Goal: Task Accomplishment & Management: Manage account settings

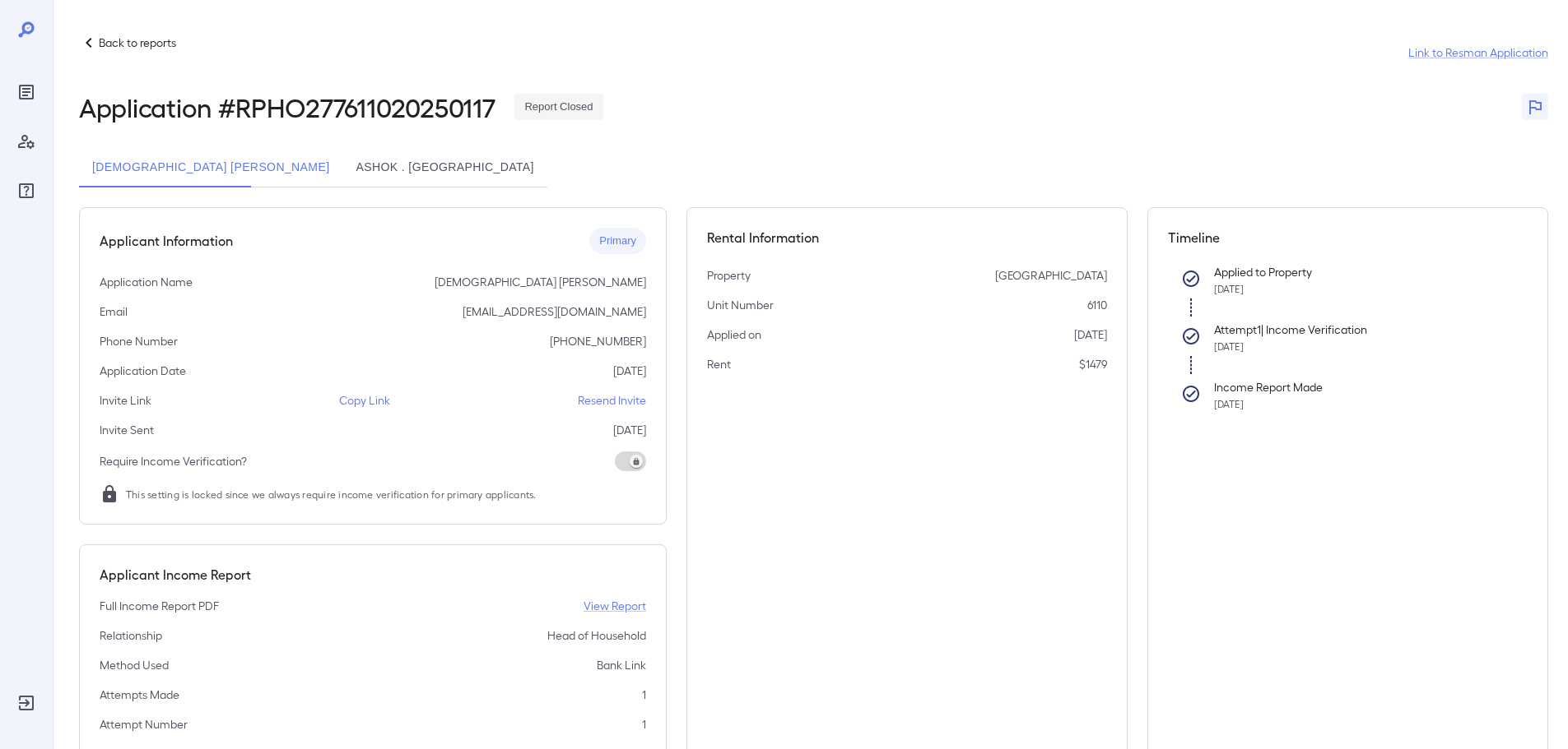
click at [84, 42] on icon at bounding box center [88, 42] width 20 height 20
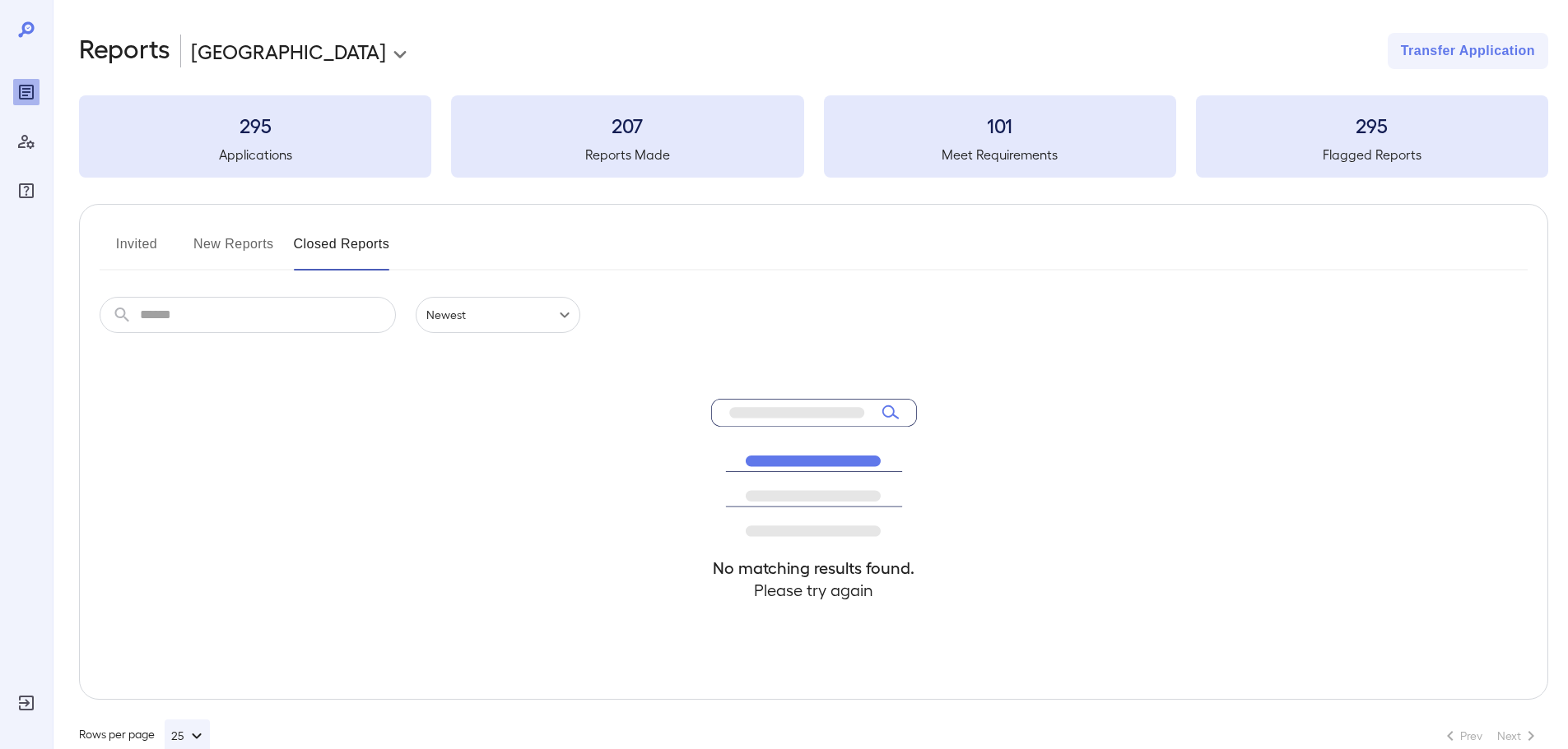
click at [138, 252] on button "Invited" at bounding box center [136, 250] width 74 height 39
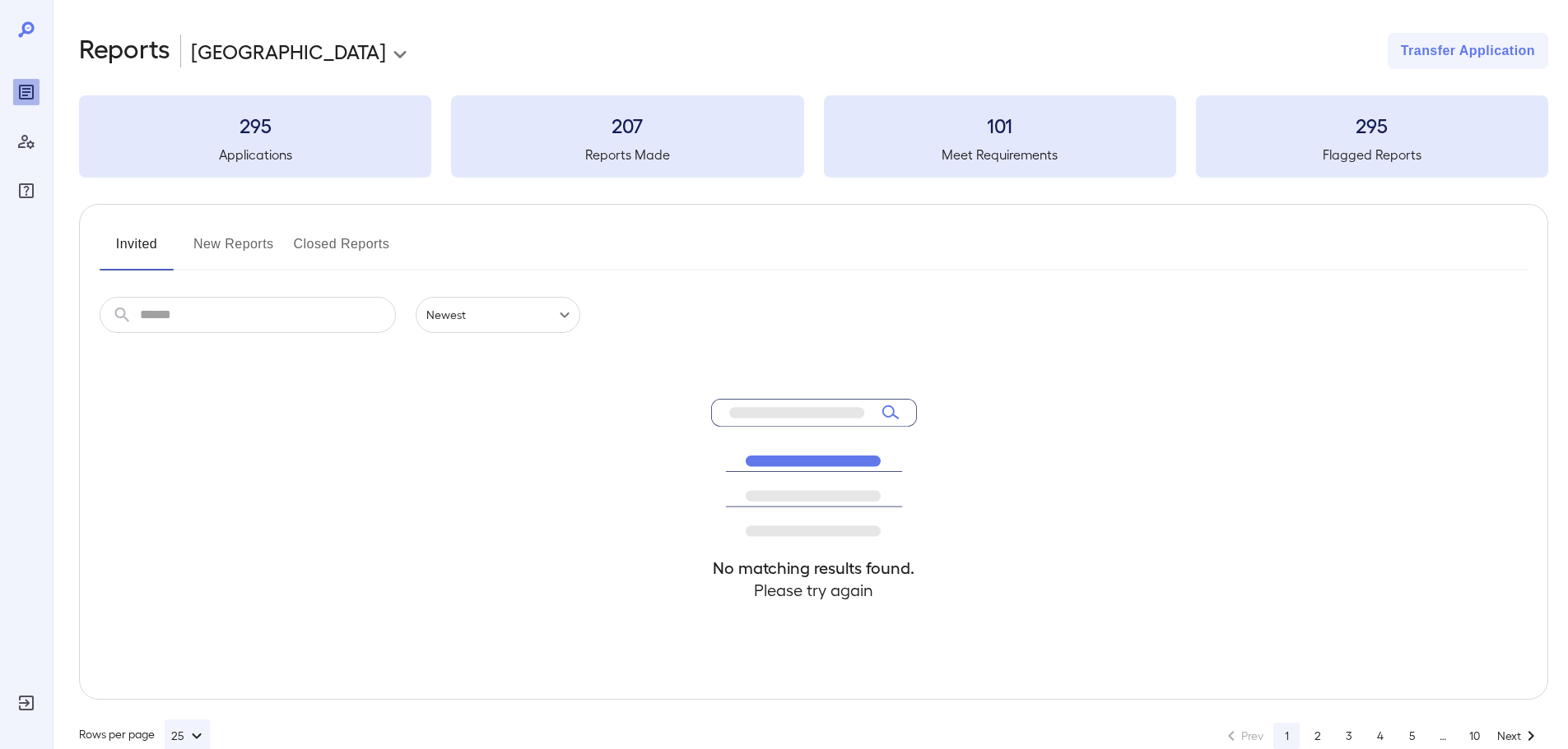
click at [138, 252] on button "Invited" at bounding box center [136, 250] width 74 height 39
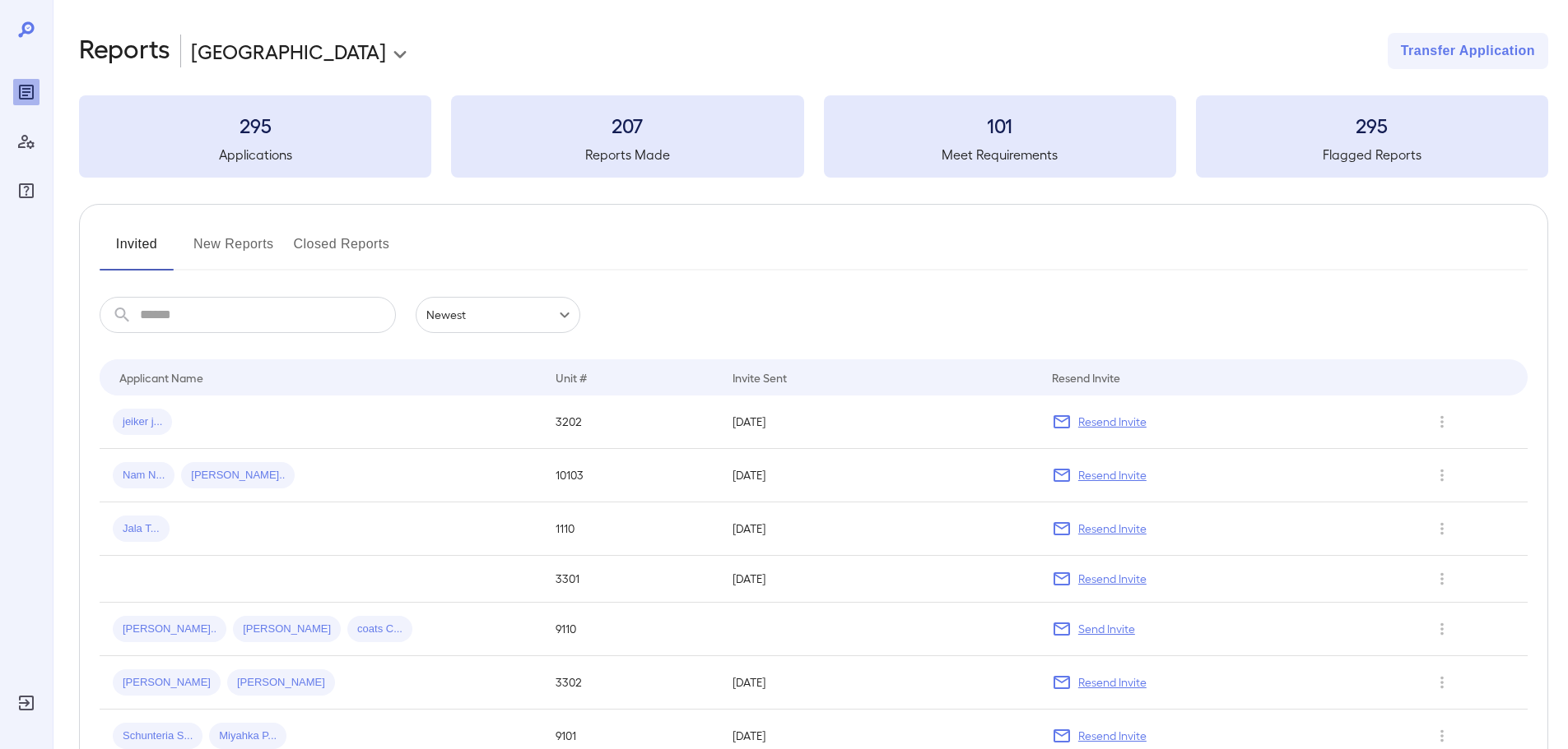
click at [194, 235] on button "New Reports" at bounding box center [234, 250] width 81 height 39
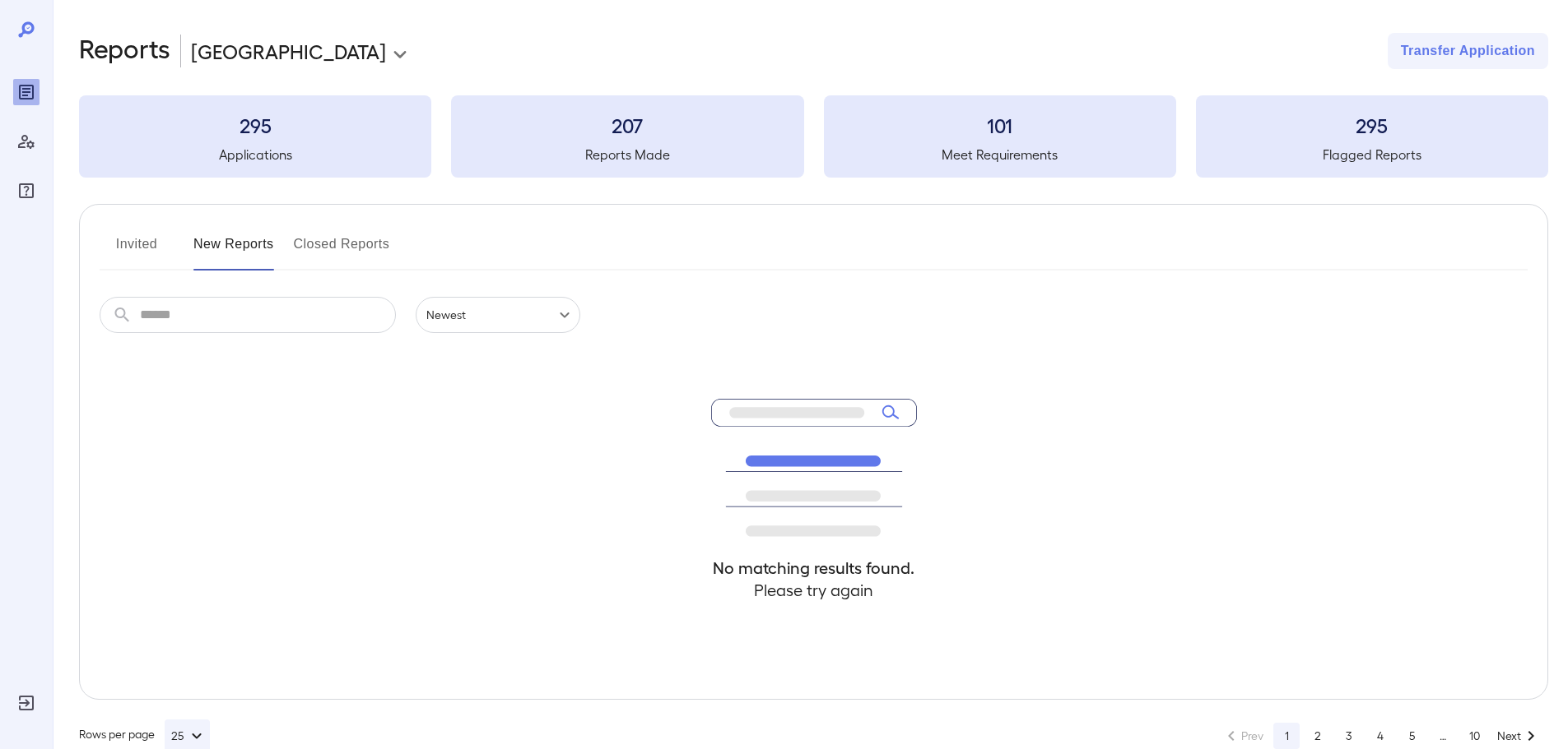
click at [200, 246] on button "New Reports" at bounding box center [234, 250] width 81 height 39
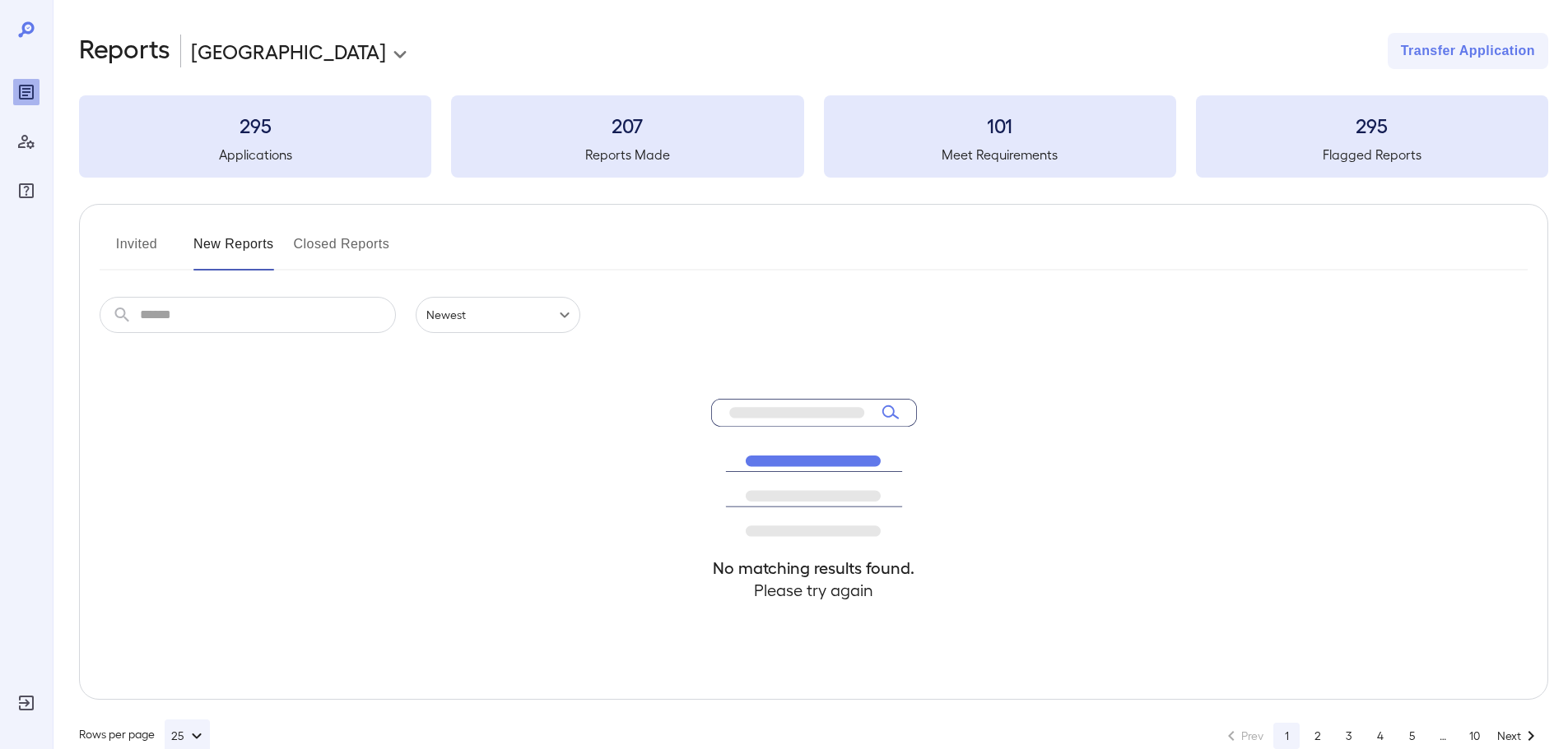
click at [200, 246] on button "New Reports" at bounding box center [234, 250] width 81 height 39
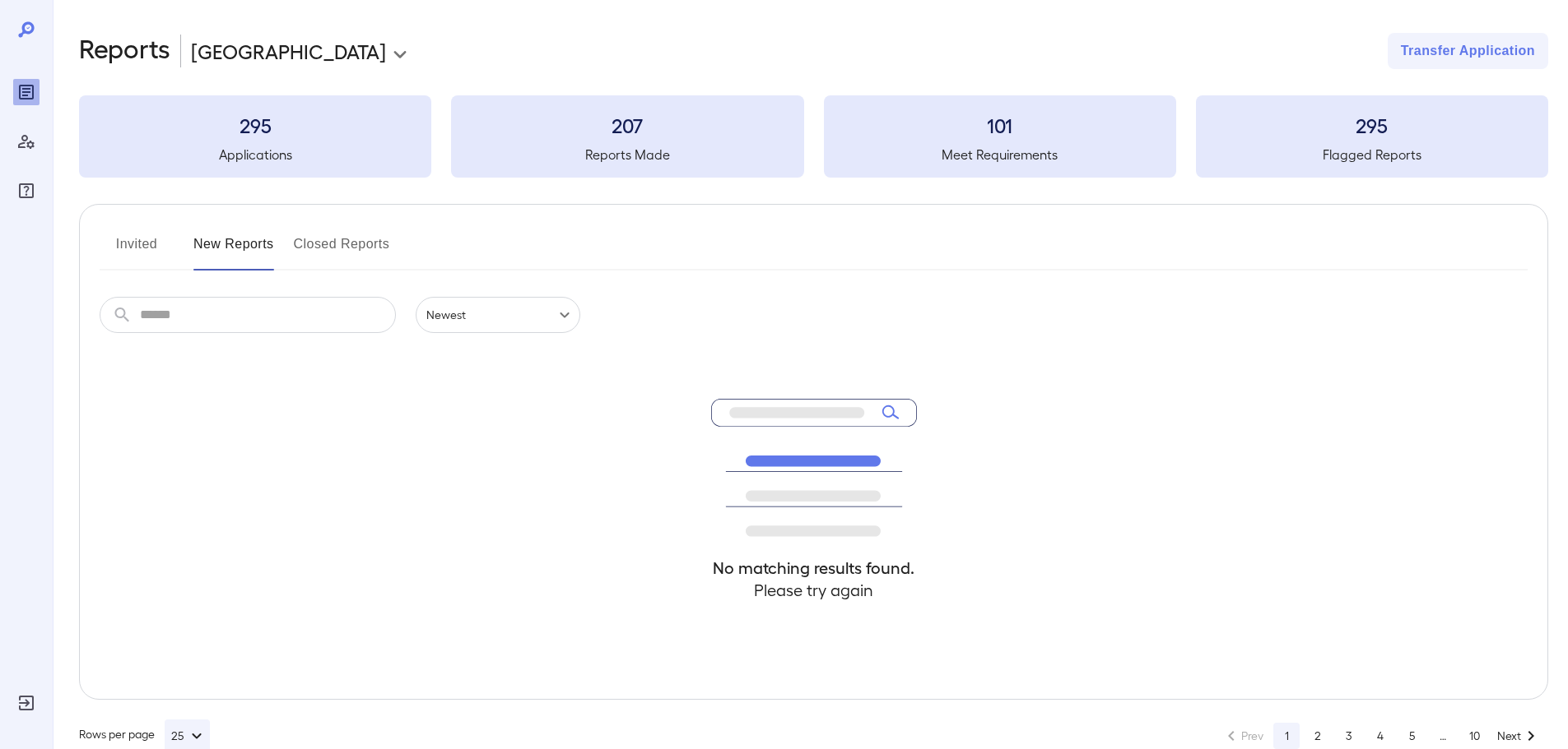
click at [200, 246] on button "New Reports" at bounding box center [234, 250] width 81 height 39
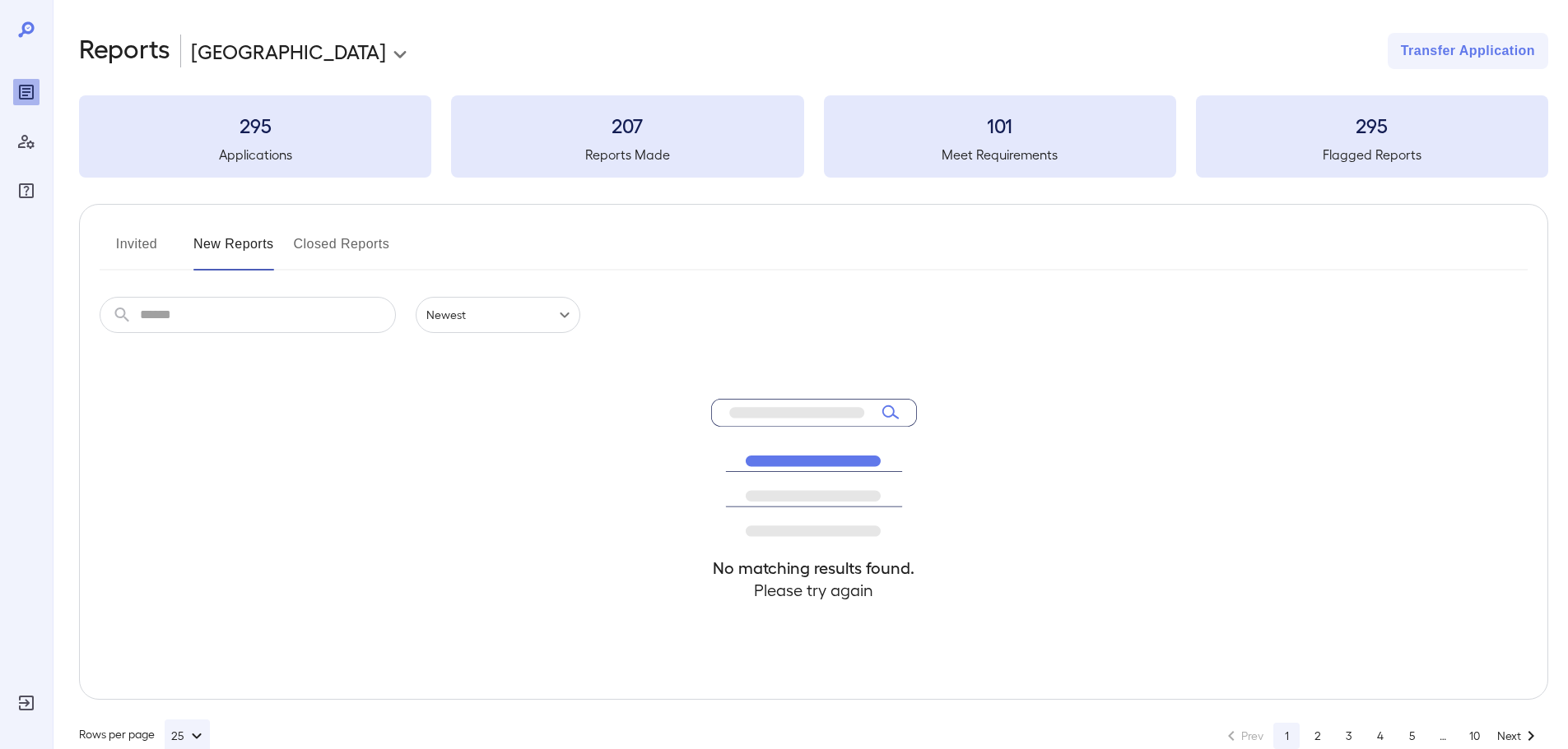
click at [200, 246] on button "New Reports" at bounding box center [234, 250] width 81 height 39
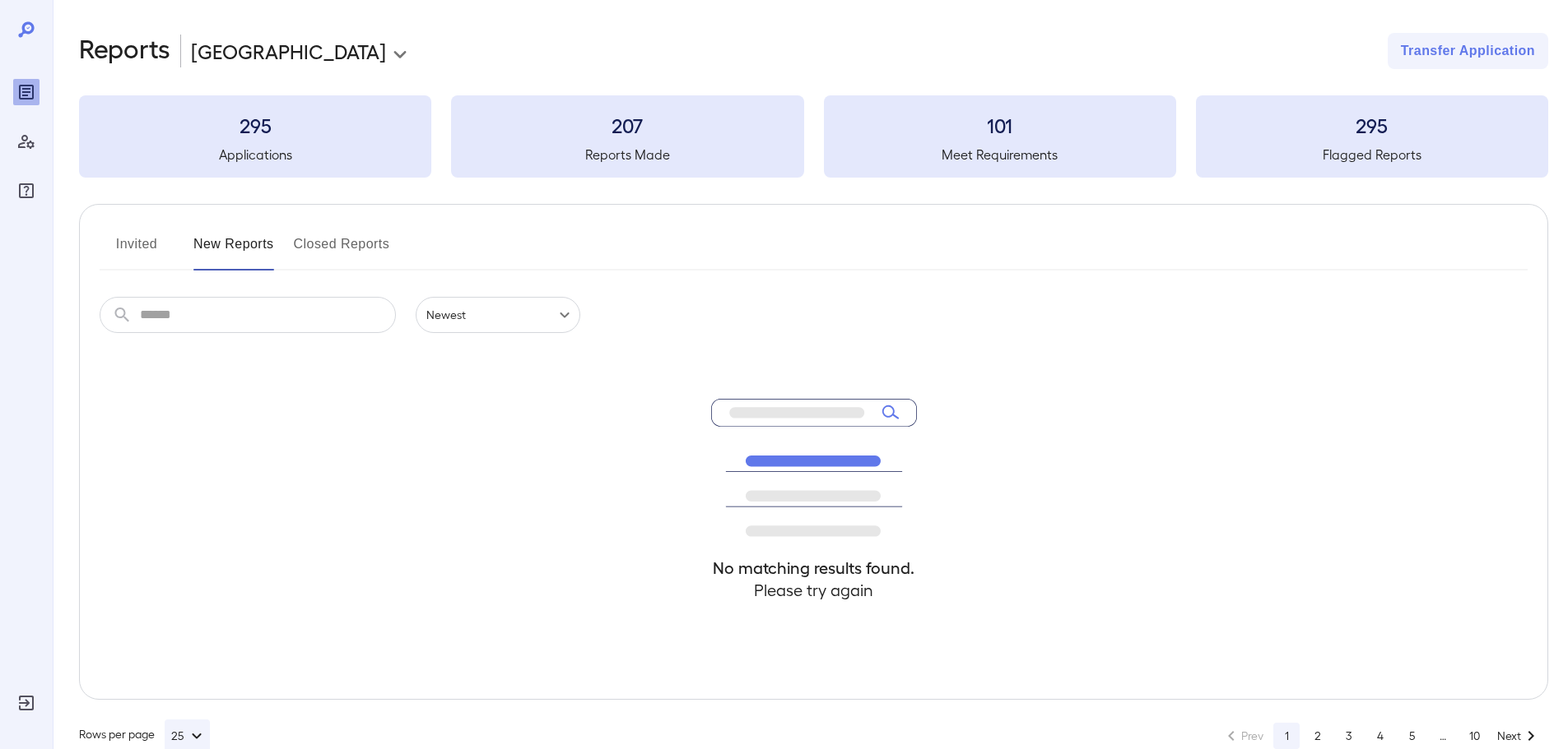
click at [200, 246] on button "New Reports" at bounding box center [234, 250] width 81 height 39
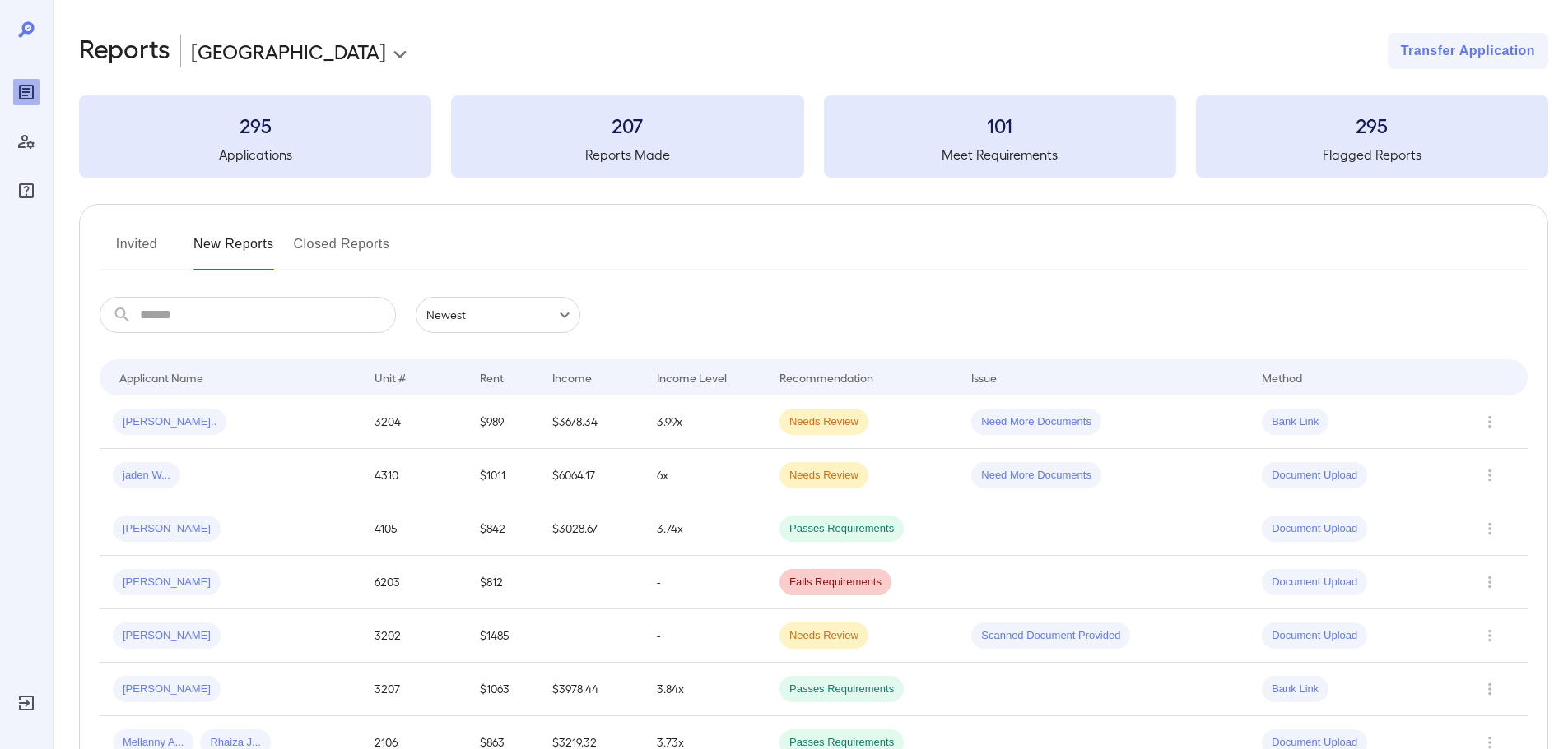
click at [211, 245] on button "New Reports" at bounding box center [234, 250] width 81 height 39
drag, startPoint x: 228, startPoint y: 219, endPoint x: 212, endPoint y: 269, distance: 52.5
click at [212, 269] on button "New Reports" at bounding box center [234, 250] width 81 height 39
click at [211, 252] on button "New Reports" at bounding box center [234, 250] width 81 height 39
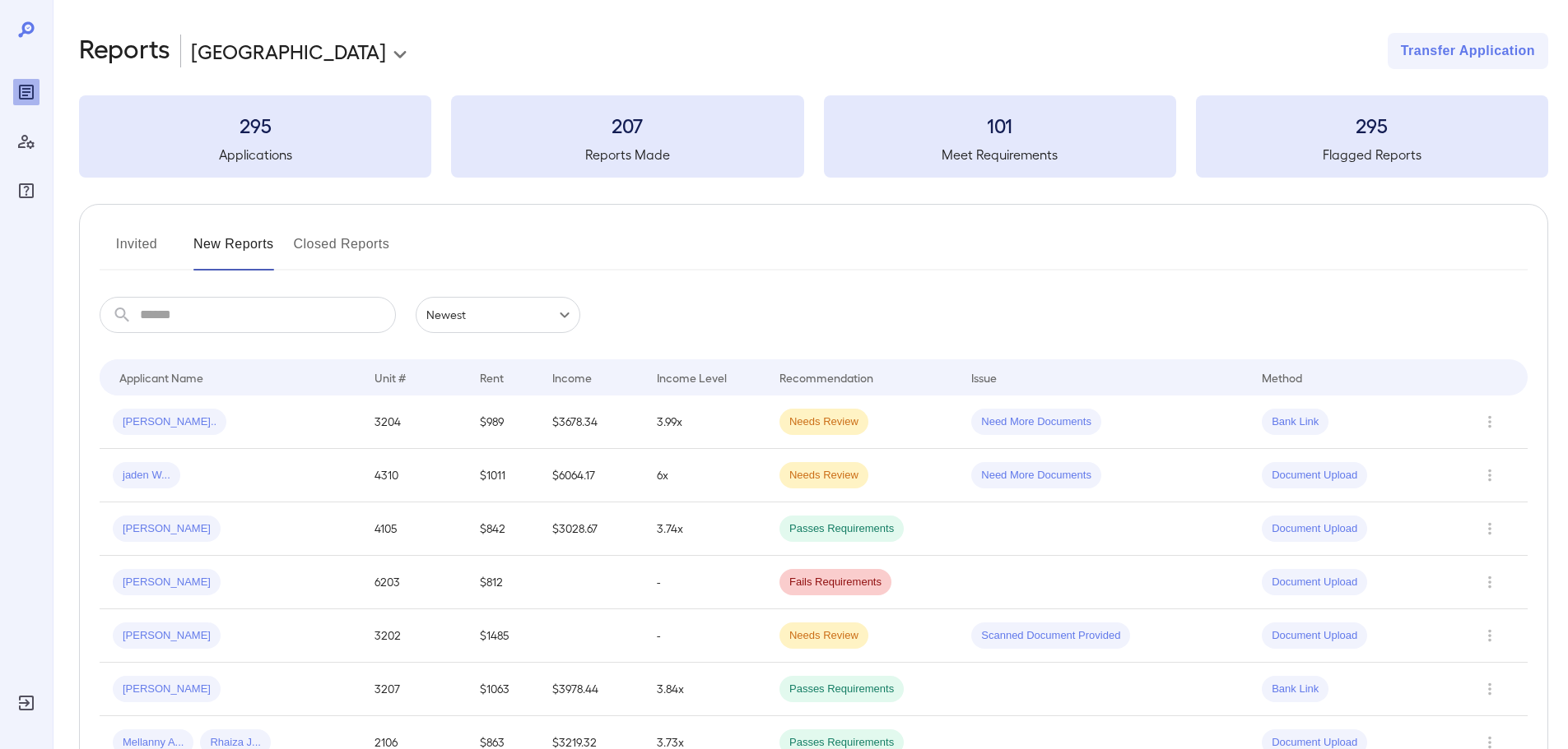
click at [211, 252] on button "New Reports" at bounding box center [234, 250] width 81 height 39
click at [127, 250] on button "Invited" at bounding box center [136, 250] width 74 height 39
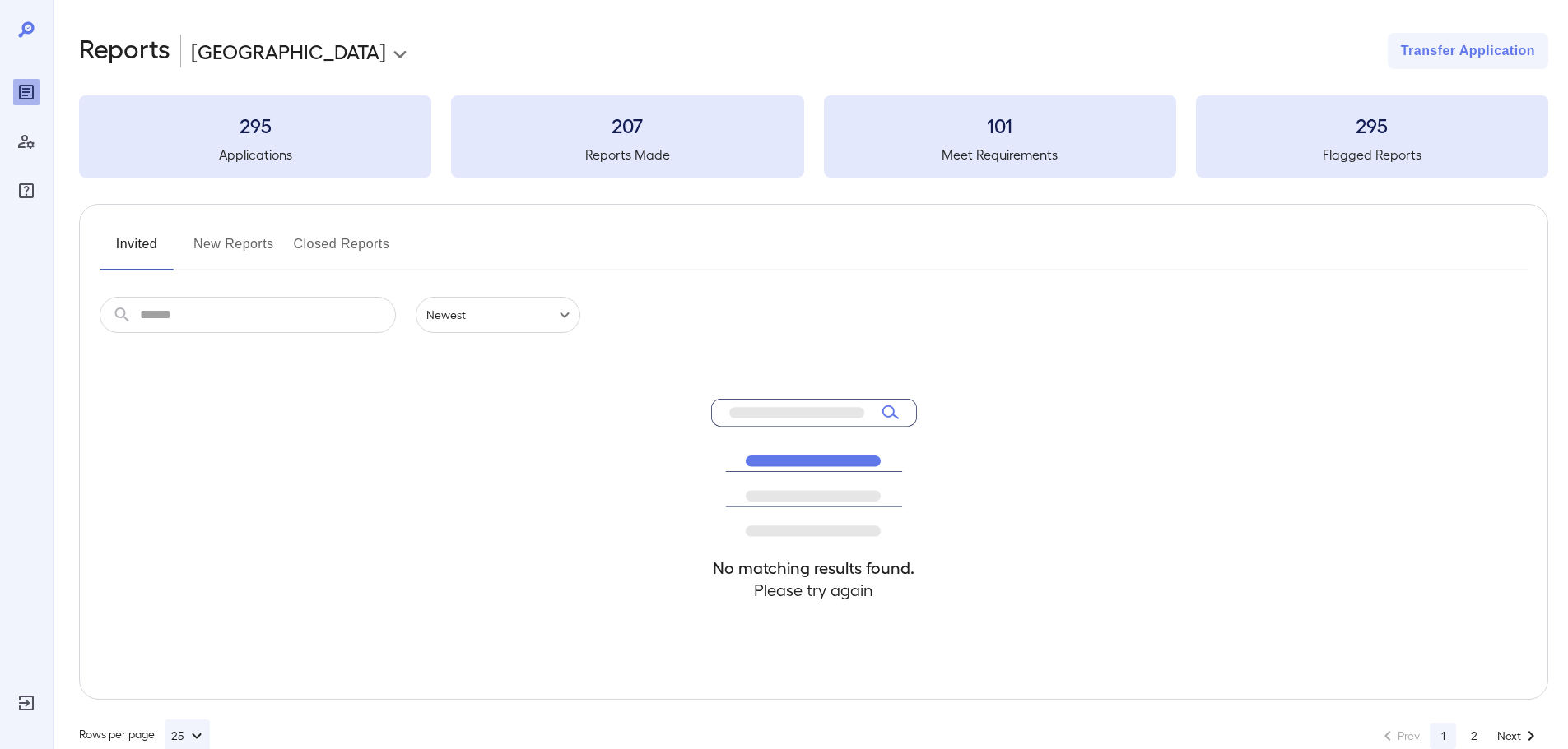
click at [236, 246] on button "New Reports" at bounding box center [234, 250] width 81 height 39
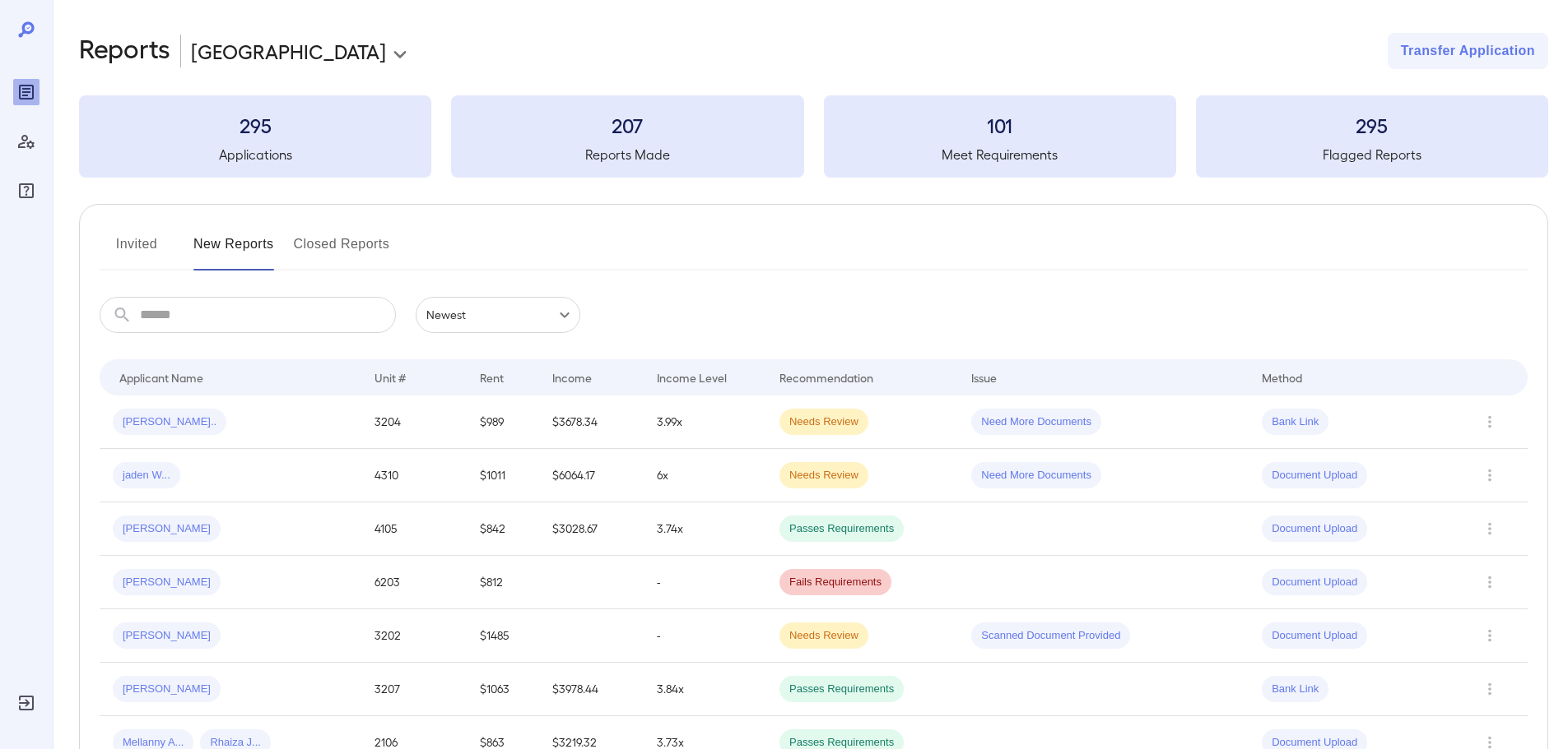
click at [154, 245] on button "Invited" at bounding box center [136, 250] width 74 height 39
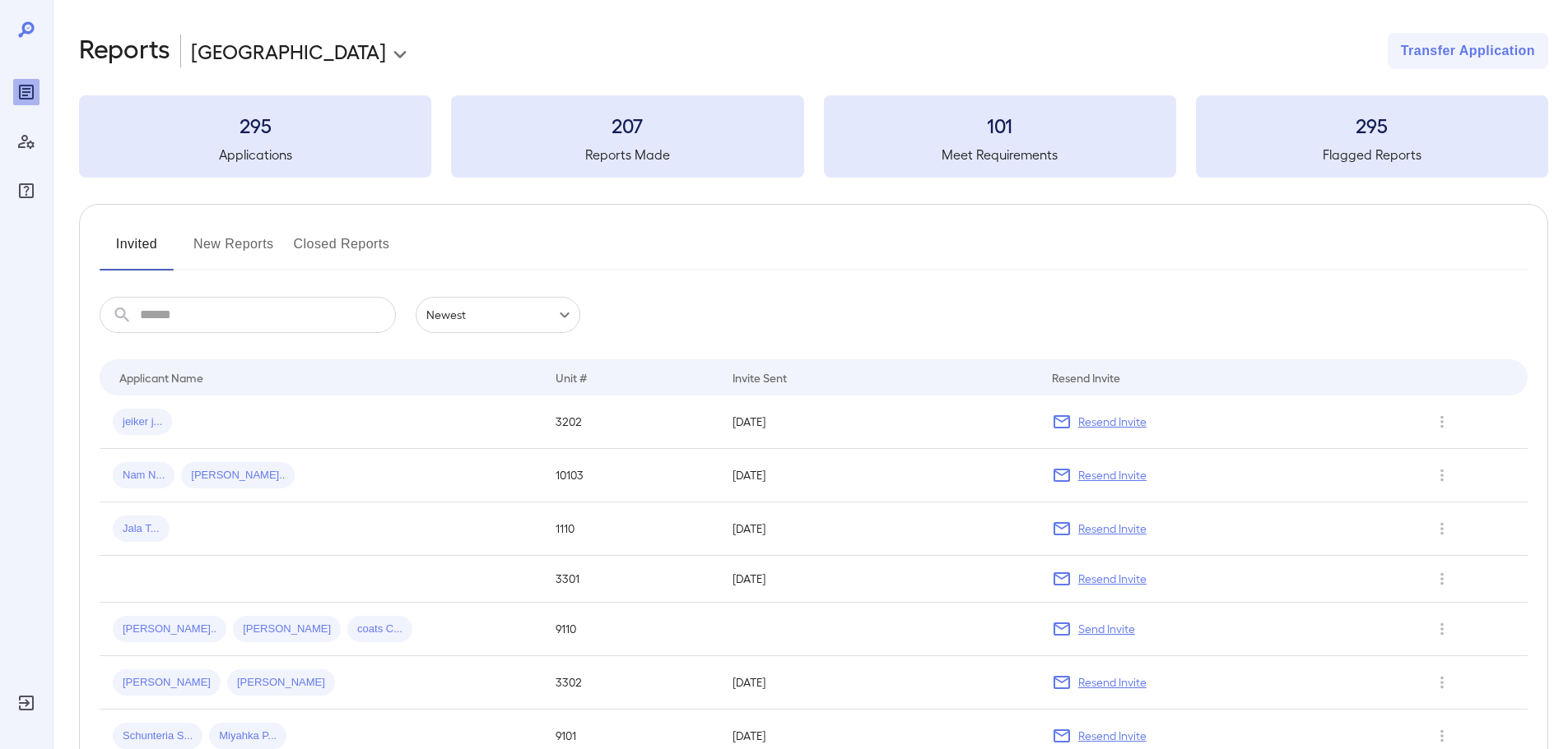
click at [234, 251] on button "New Reports" at bounding box center [234, 250] width 81 height 39
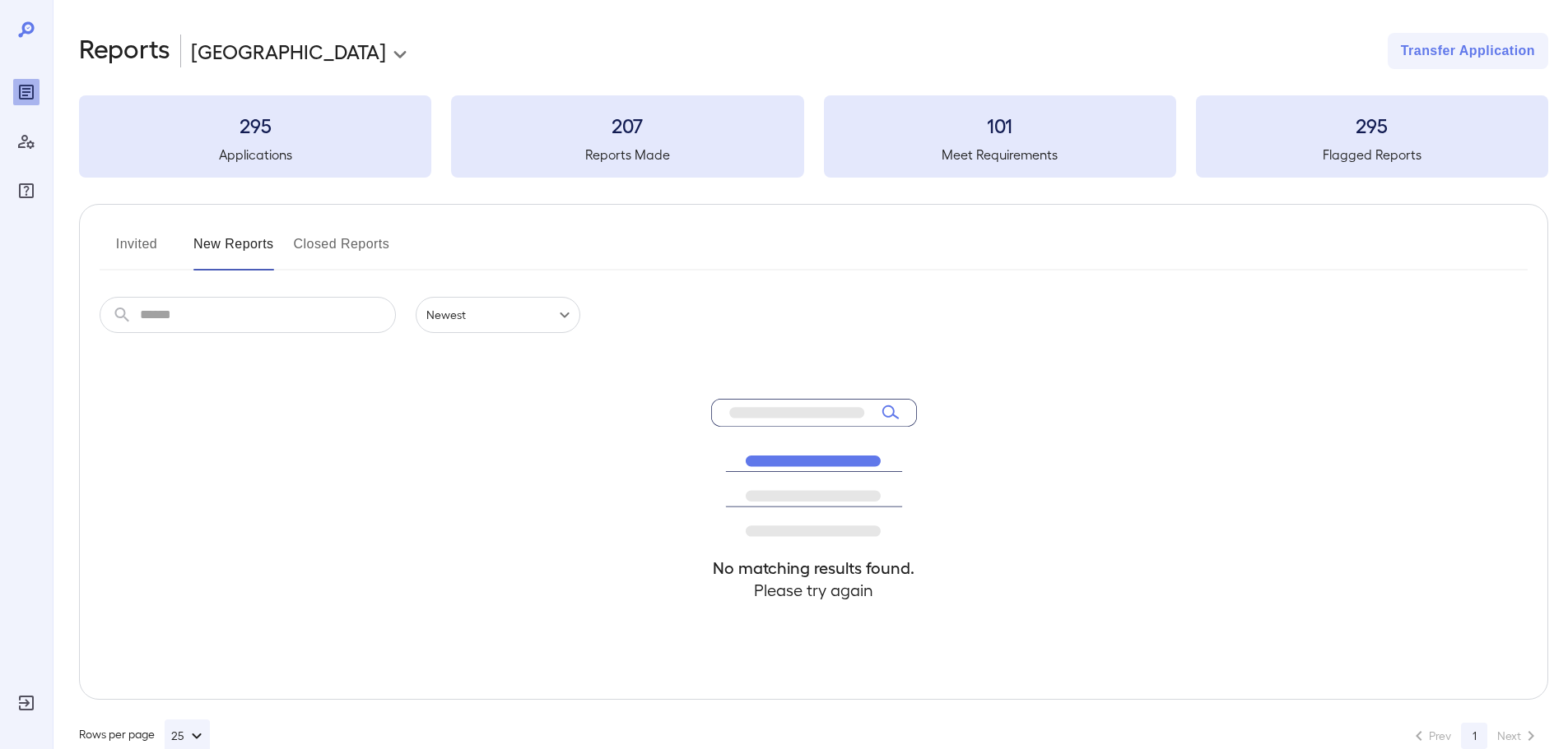
click at [234, 246] on button "New Reports" at bounding box center [234, 250] width 81 height 39
click at [229, 245] on button "New Reports" at bounding box center [234, 250] width 81 height 39
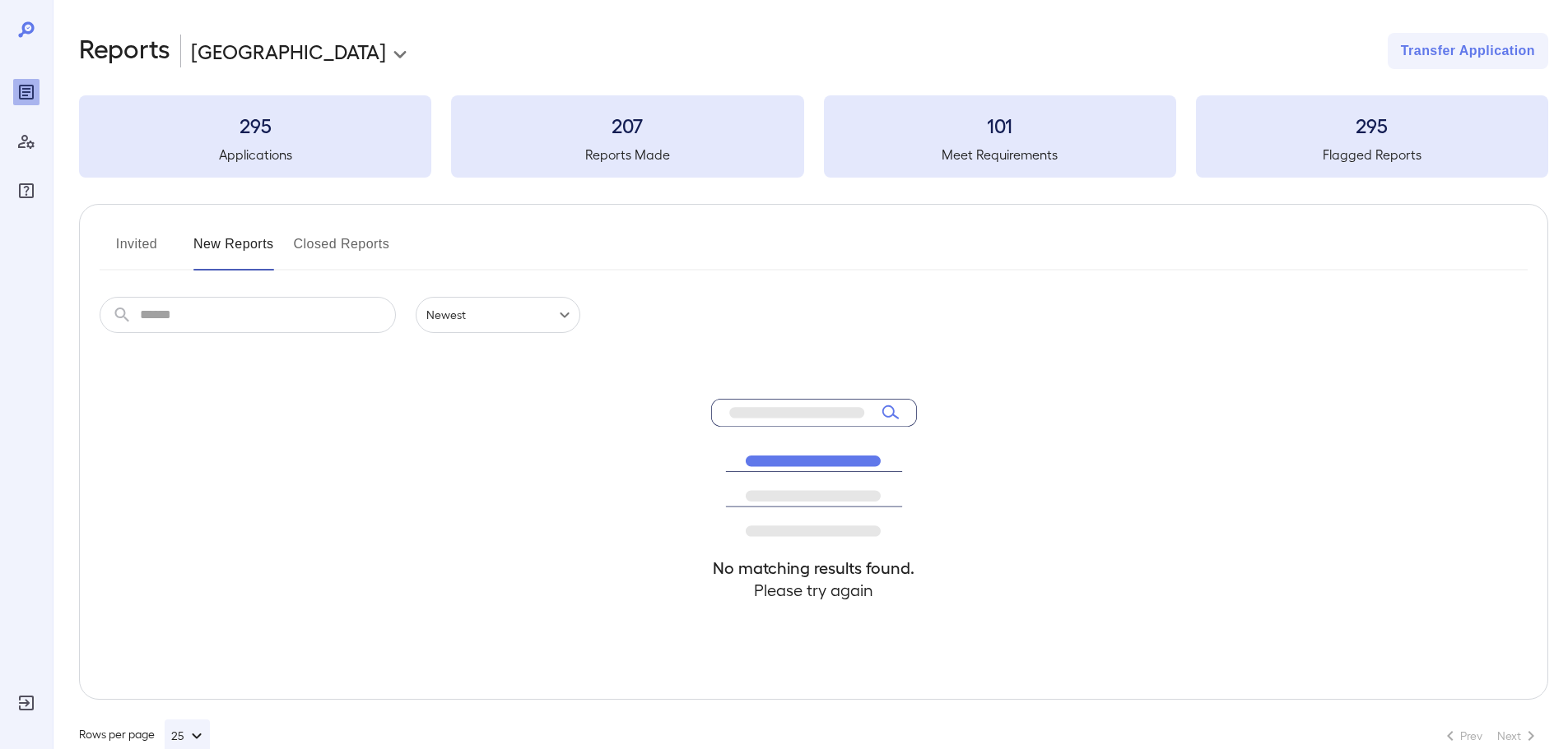
click at [229, 245] on button "New Reports" at bounding box center [234, 250] width 81 height 39
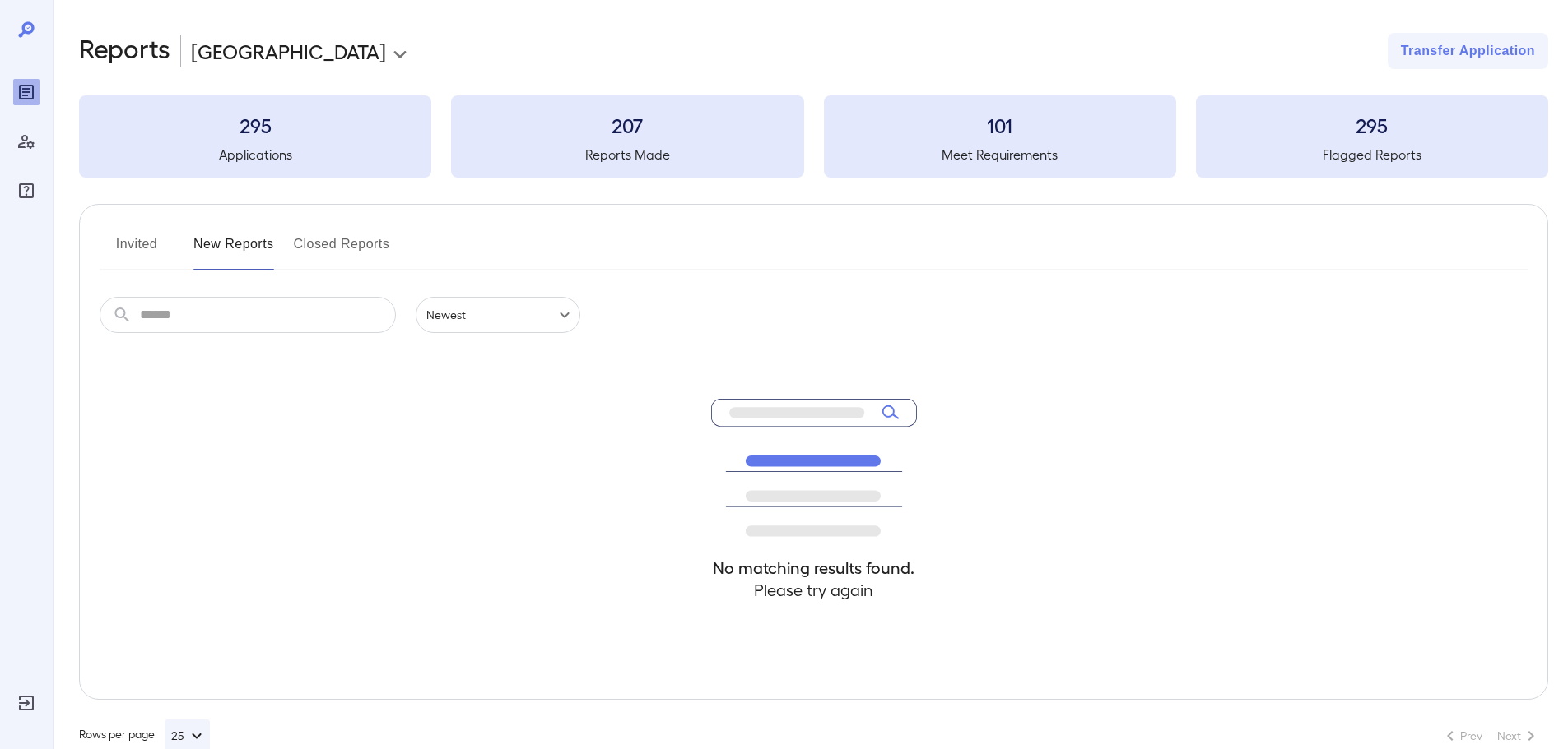
click at [229, 245] on button "New Reports" at bounding box center [234, 250] width 81 height 39
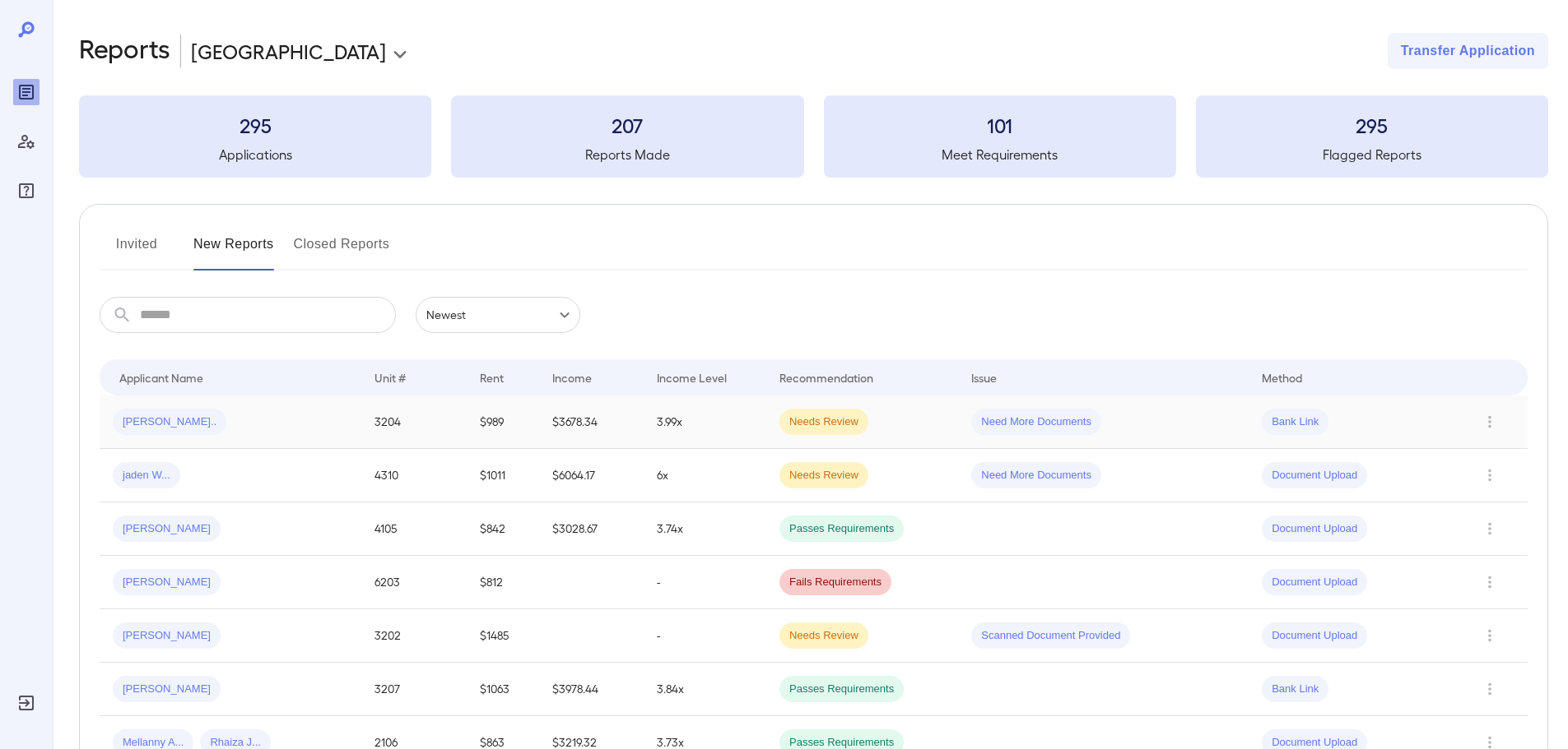
click at [158, 421] on span "[PERSON_NAME].." at bounding box center [170, 422] width 113 height 15
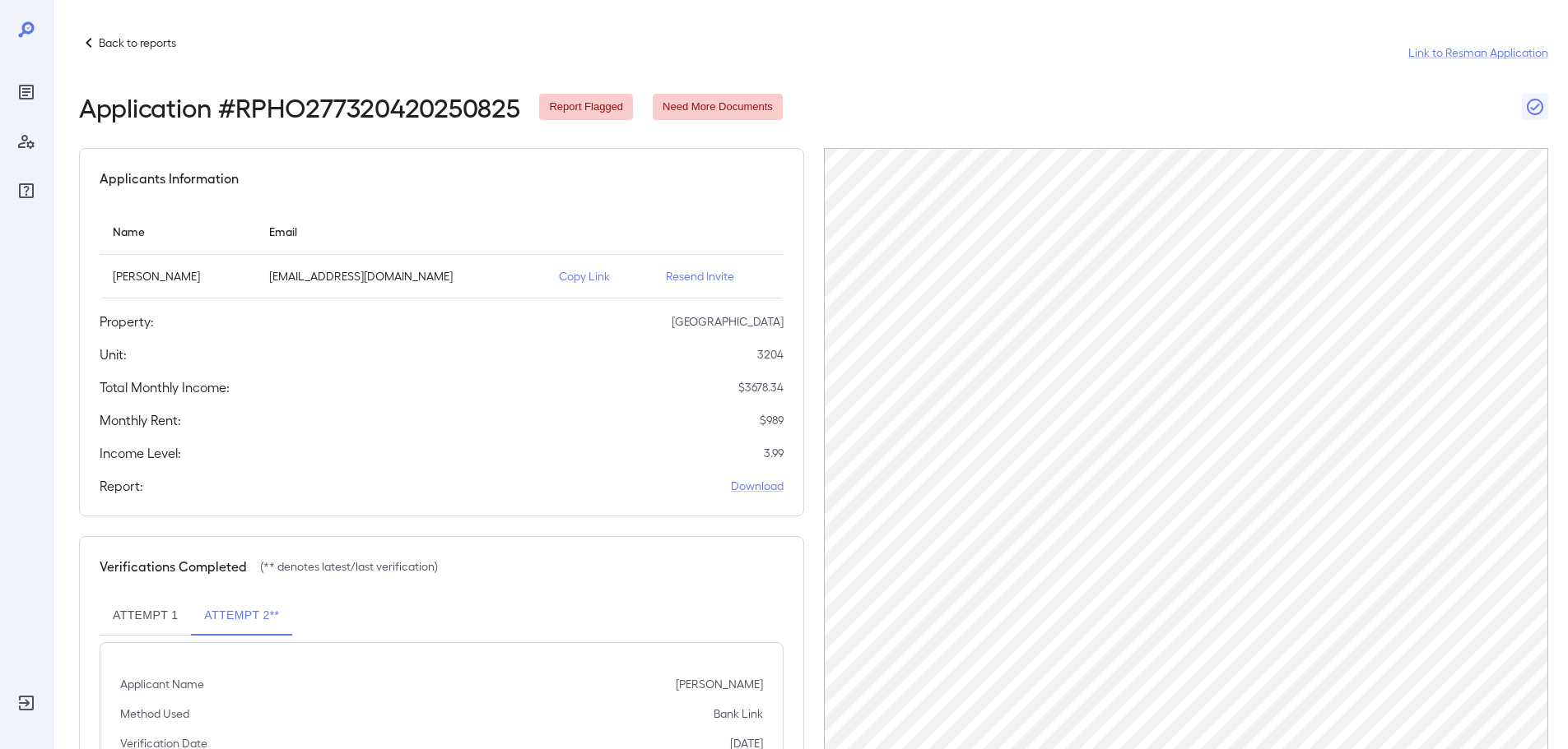
click at [694, 272] on p "Resend Invite" at bounding box center [718, 276] width 105 height 16
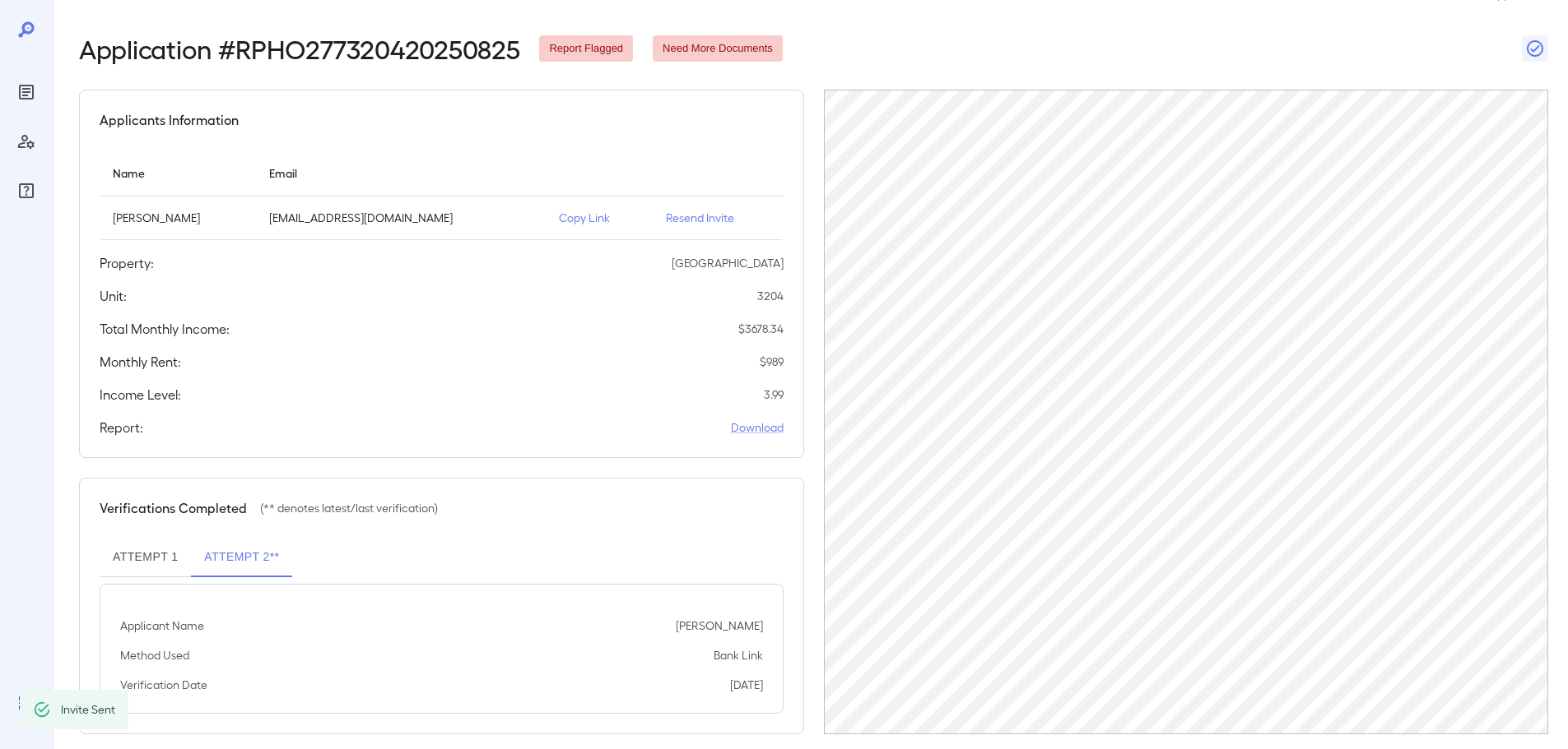
scroll to position [77, 0]
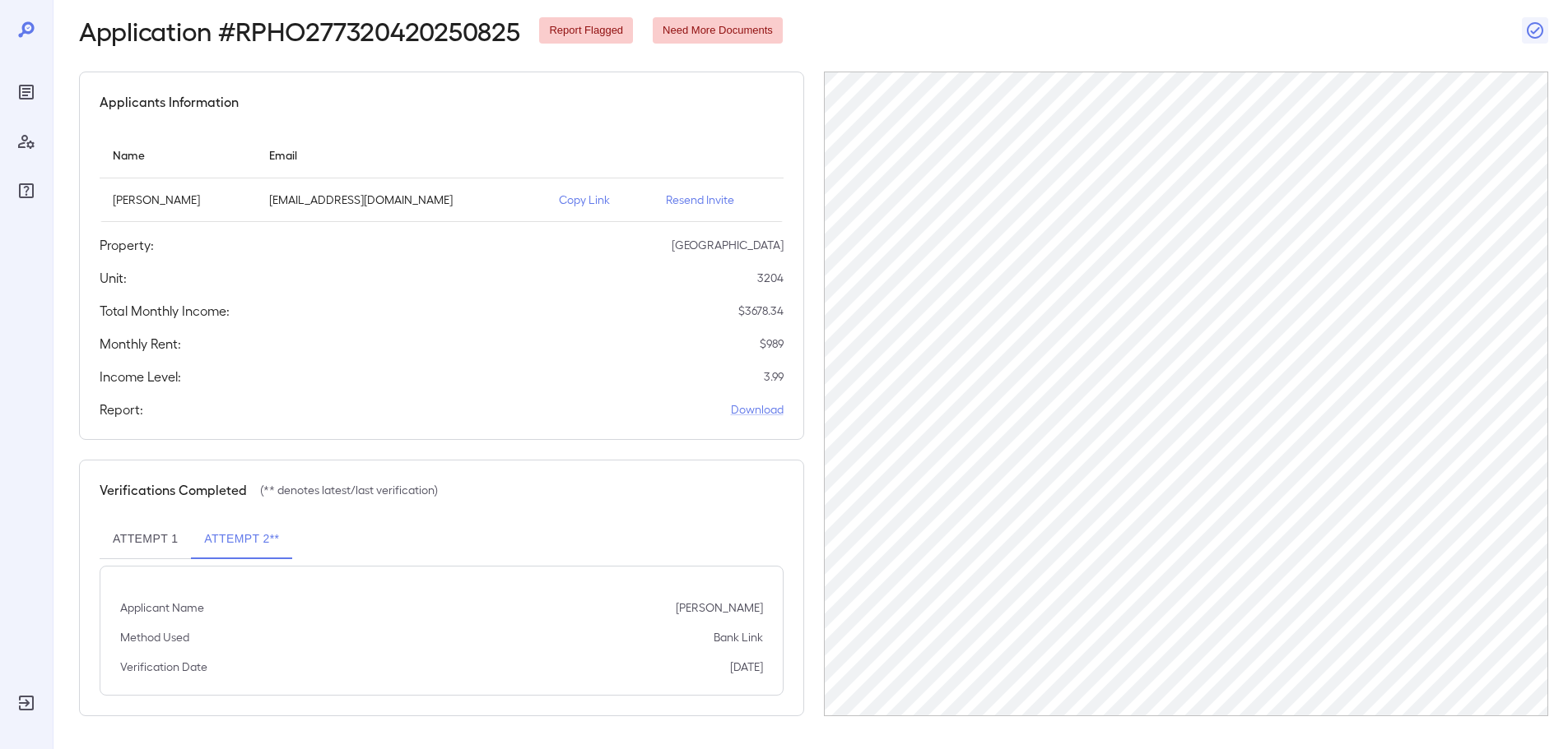
click at [154, 526] on button "Attempt 1" at bounding box center [145, 539] width 91 height 39
click at [154, 530] on button "Attempt 1" at bounding box center [145, 539] width 91 height 39
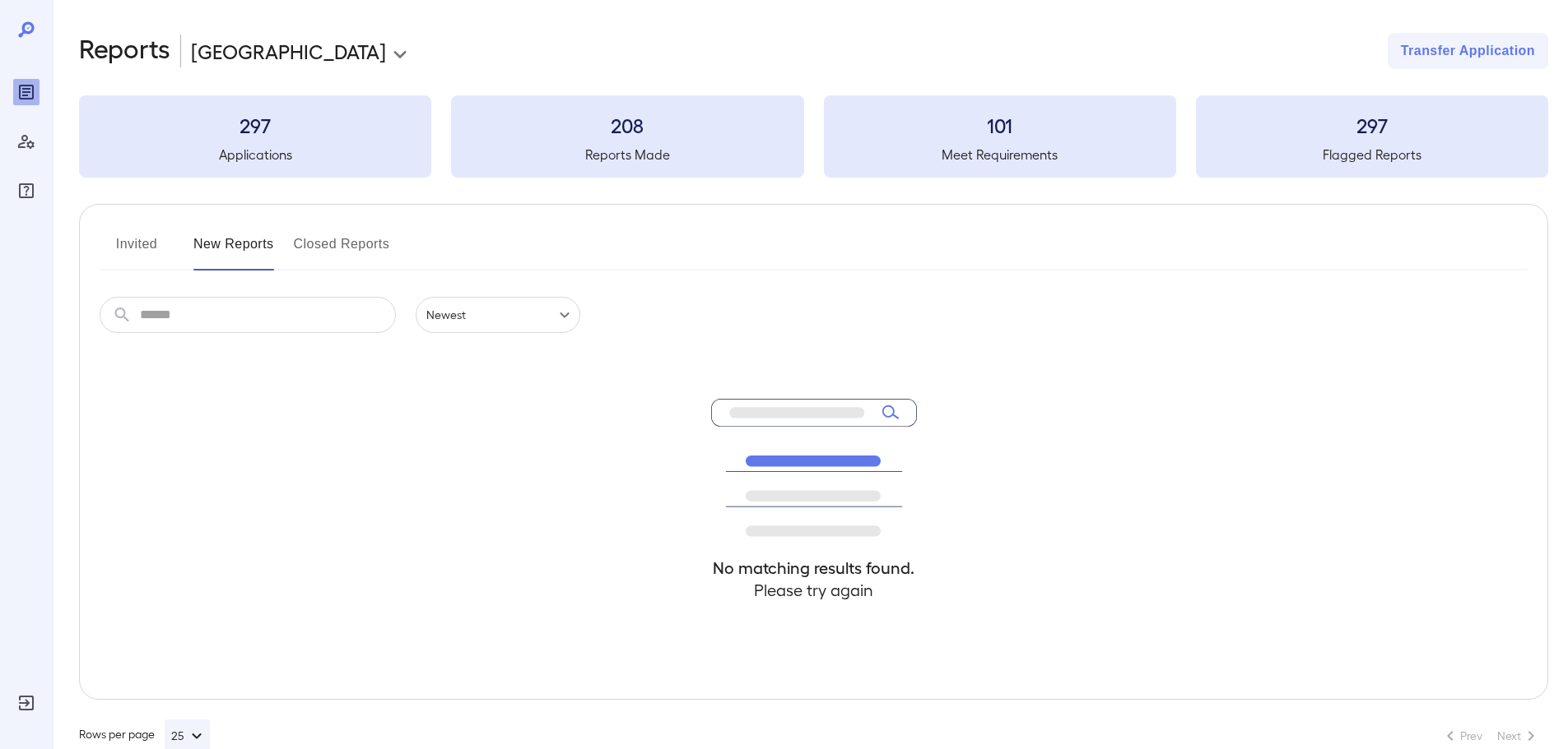
click at [158, 240] on button "Invited" at bounding box center [136, 250] width 74 height 39
click at [157, 240] on button "Invited" at bounding box center [136, 250] width 74 height 39
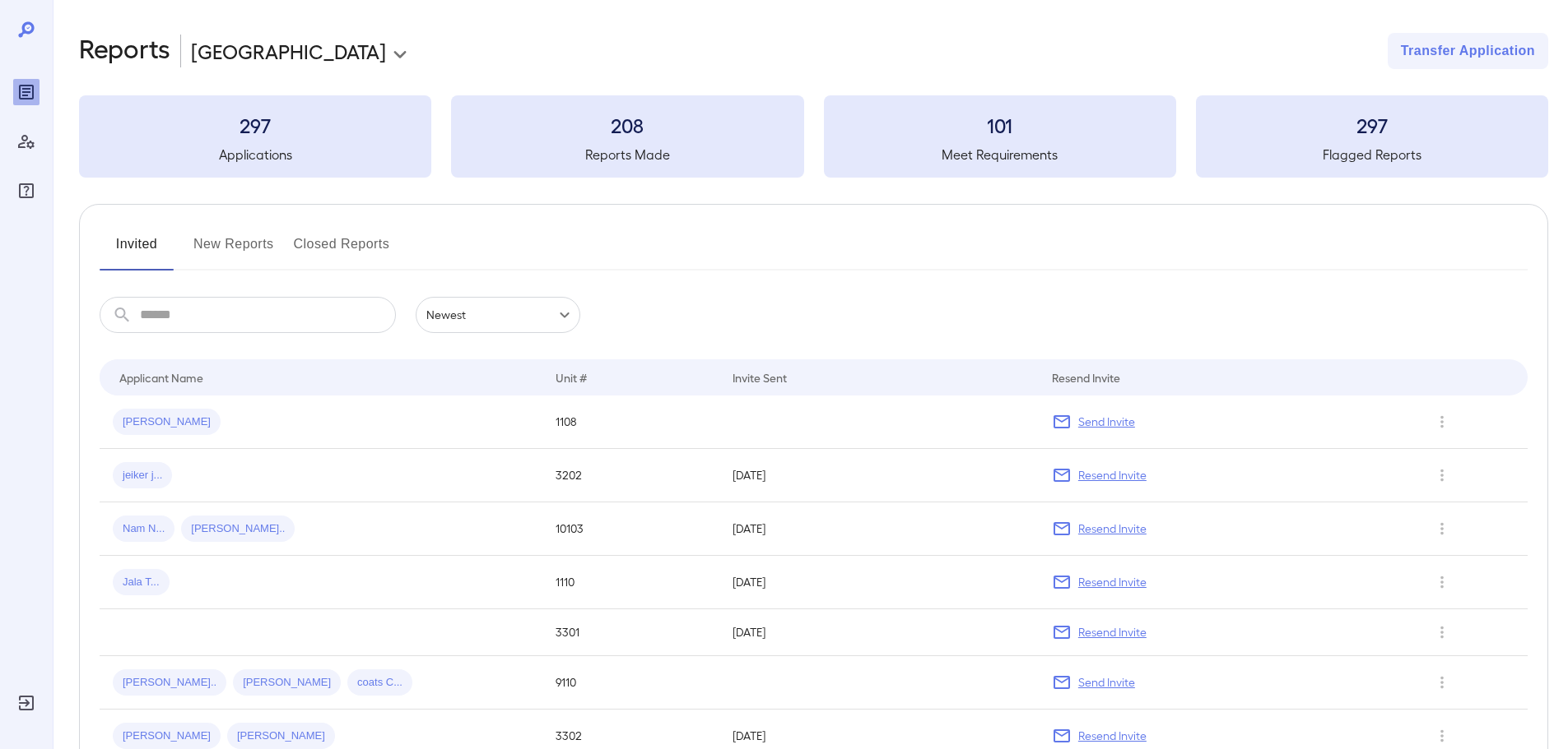
click at [128, 253] on button "Invited" at bounding box center [136, 250] width 74 height 39
click at [246, 238] on button "New Reports" at bounding box center [234, 250] width 81 height 39
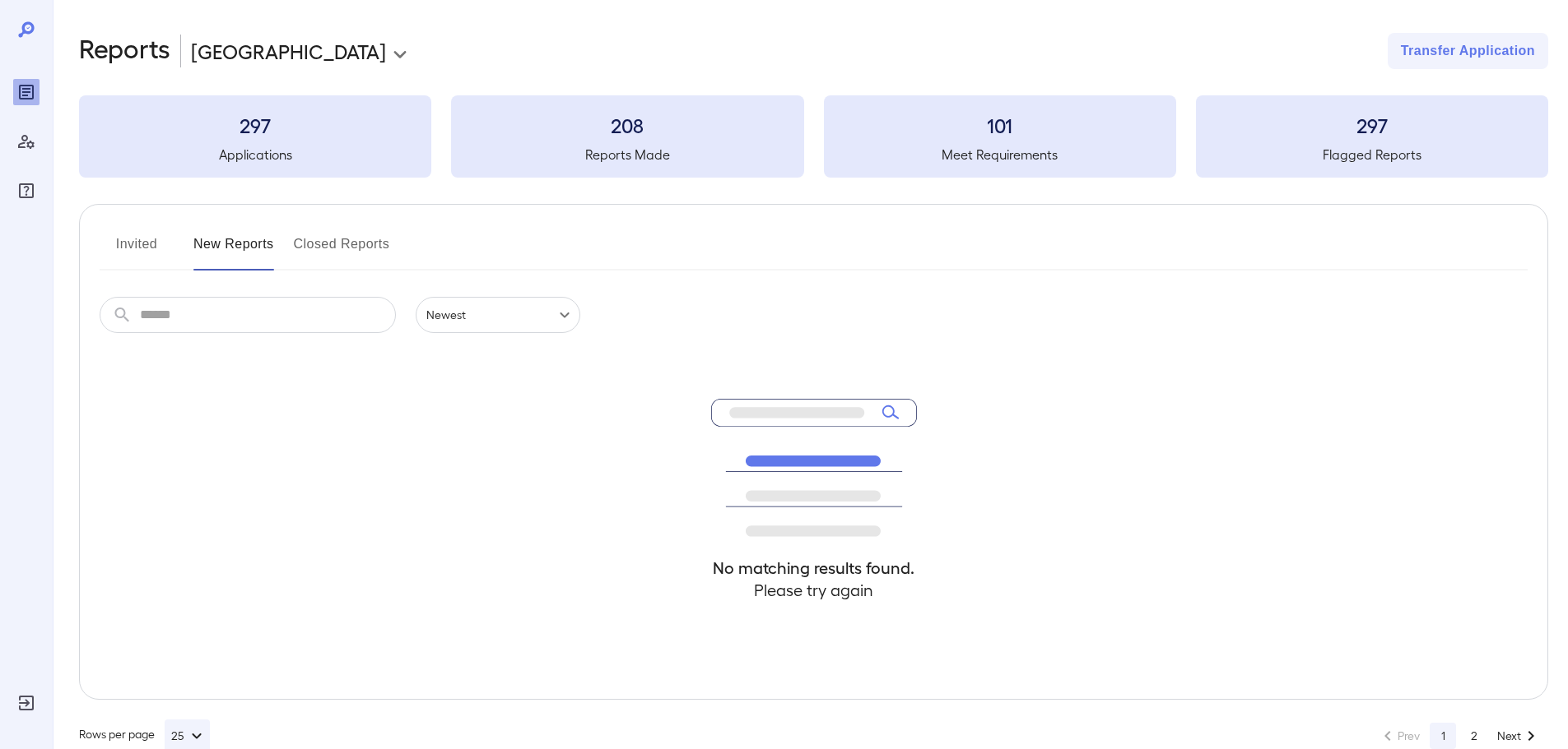
click at [230, 256] on button "New Reports" at bounding box center [234, 250] width 81 height 39
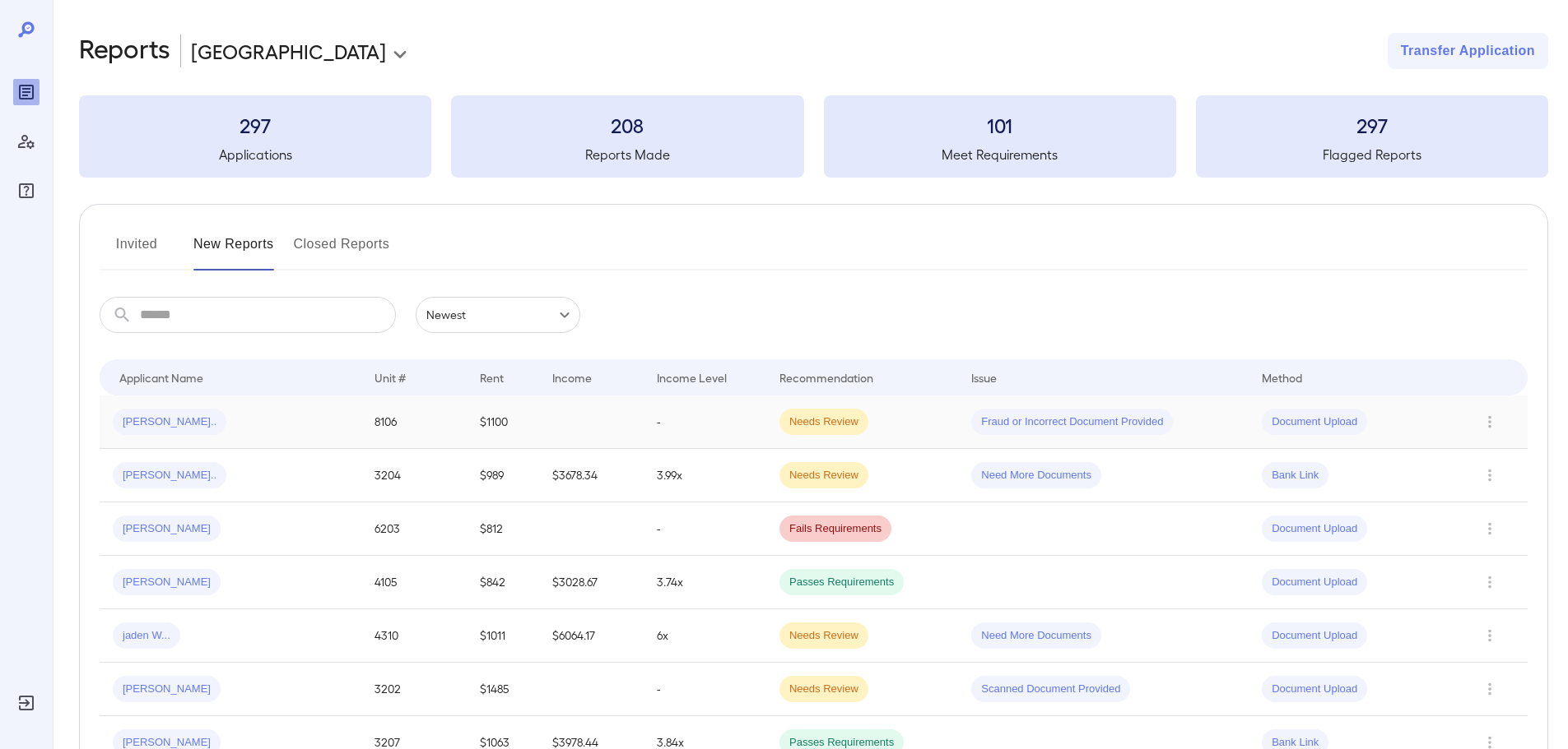
click at [148, 424] on span "[PERSON_NAME].." at bounding box center [170, 422] width 113 height 15
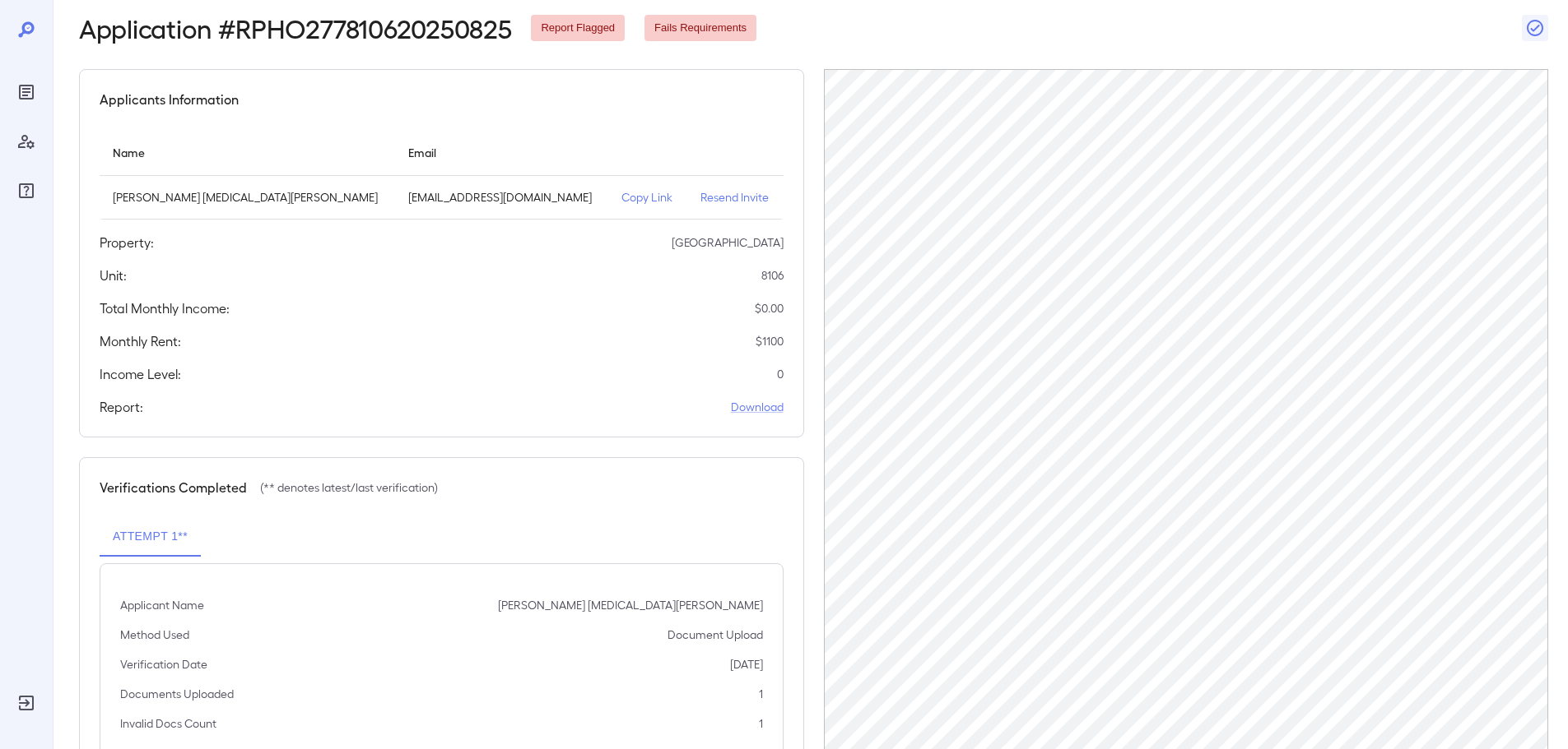
scroll to position [165, 0]
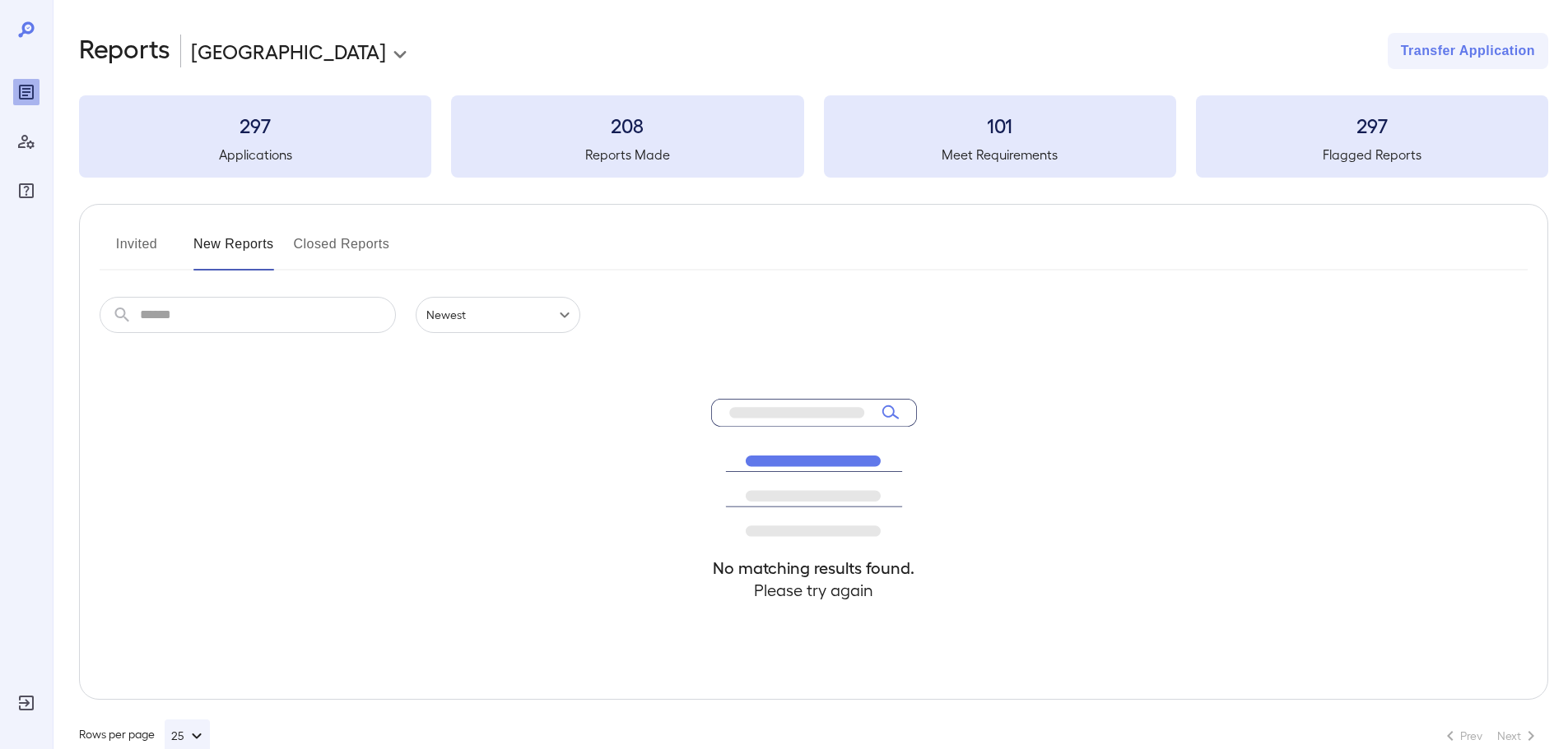
click at [142, 239] on button "Invited" at bounding box center [136, 250] width 74 height 39
click at [237, 240] on button "New Reports" at bounding box center [234, 250] width 81 height 39
click at [200, 252] on button "New Reports" at bounding box center [234, 250] width 81 height 39
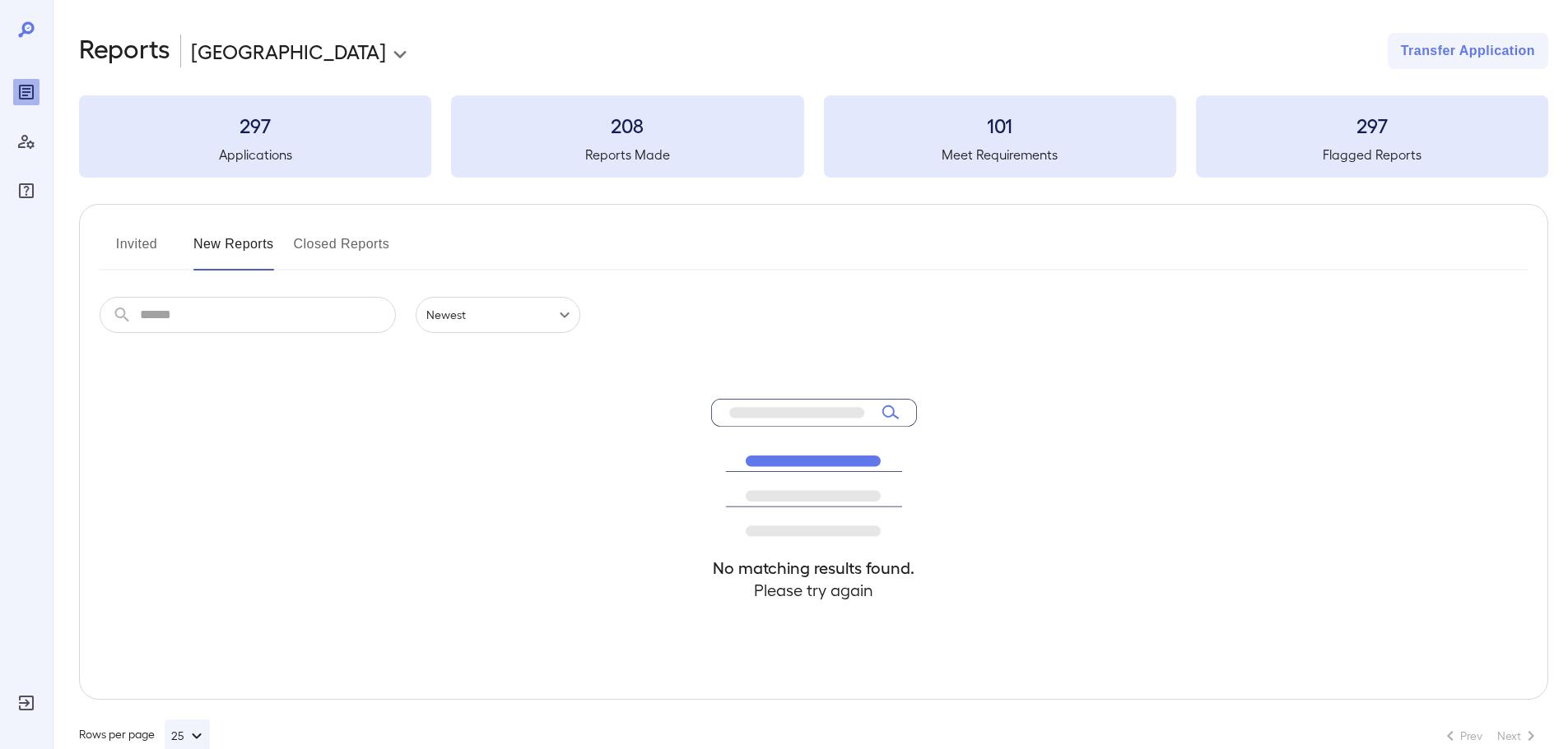
click at [200, 252] on button "New Reports" at bounding box center [234, 250] width 81 height 39
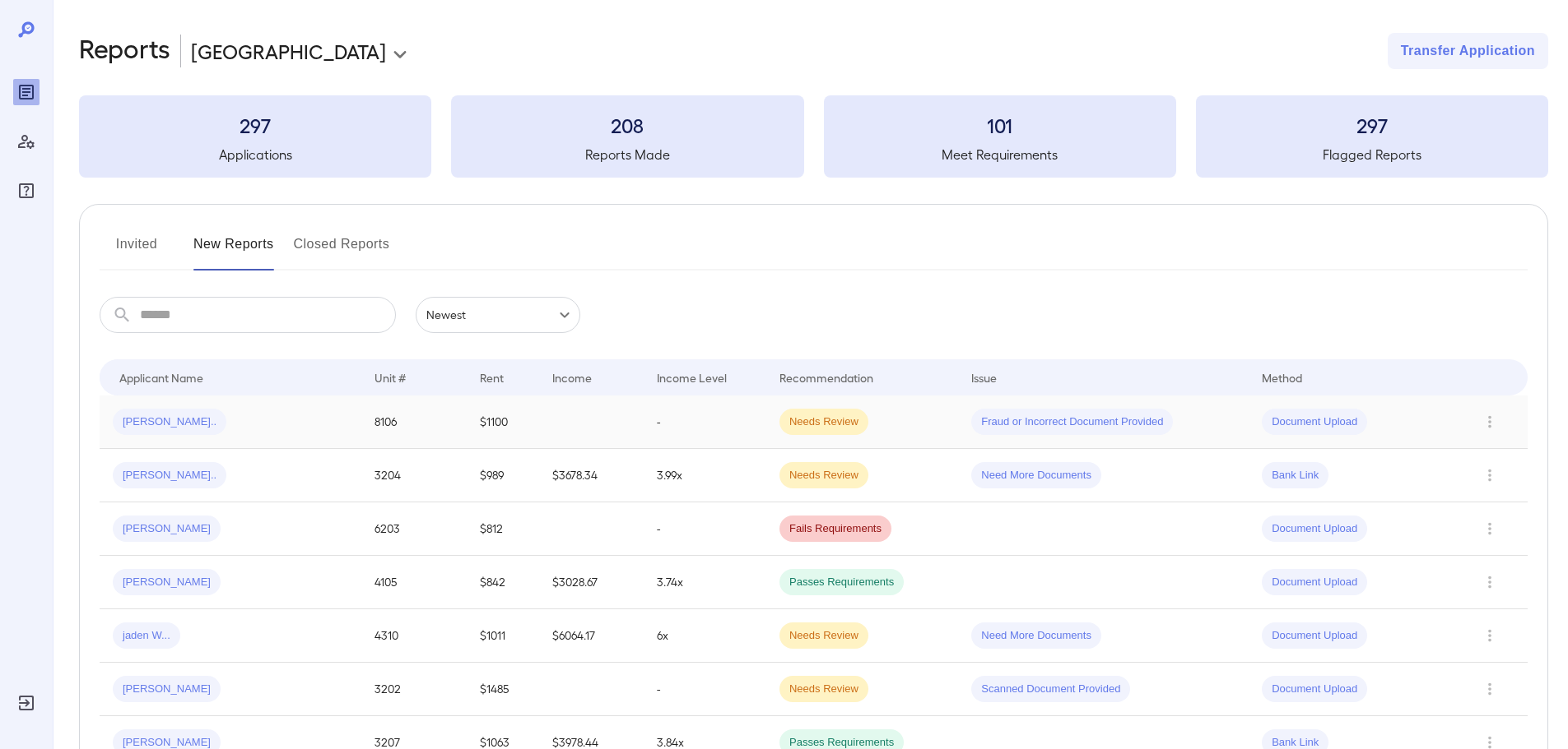
click at [193, 420] on div "[PERSON_NAME].." at bounding box center [230, 421] width 235 height 26
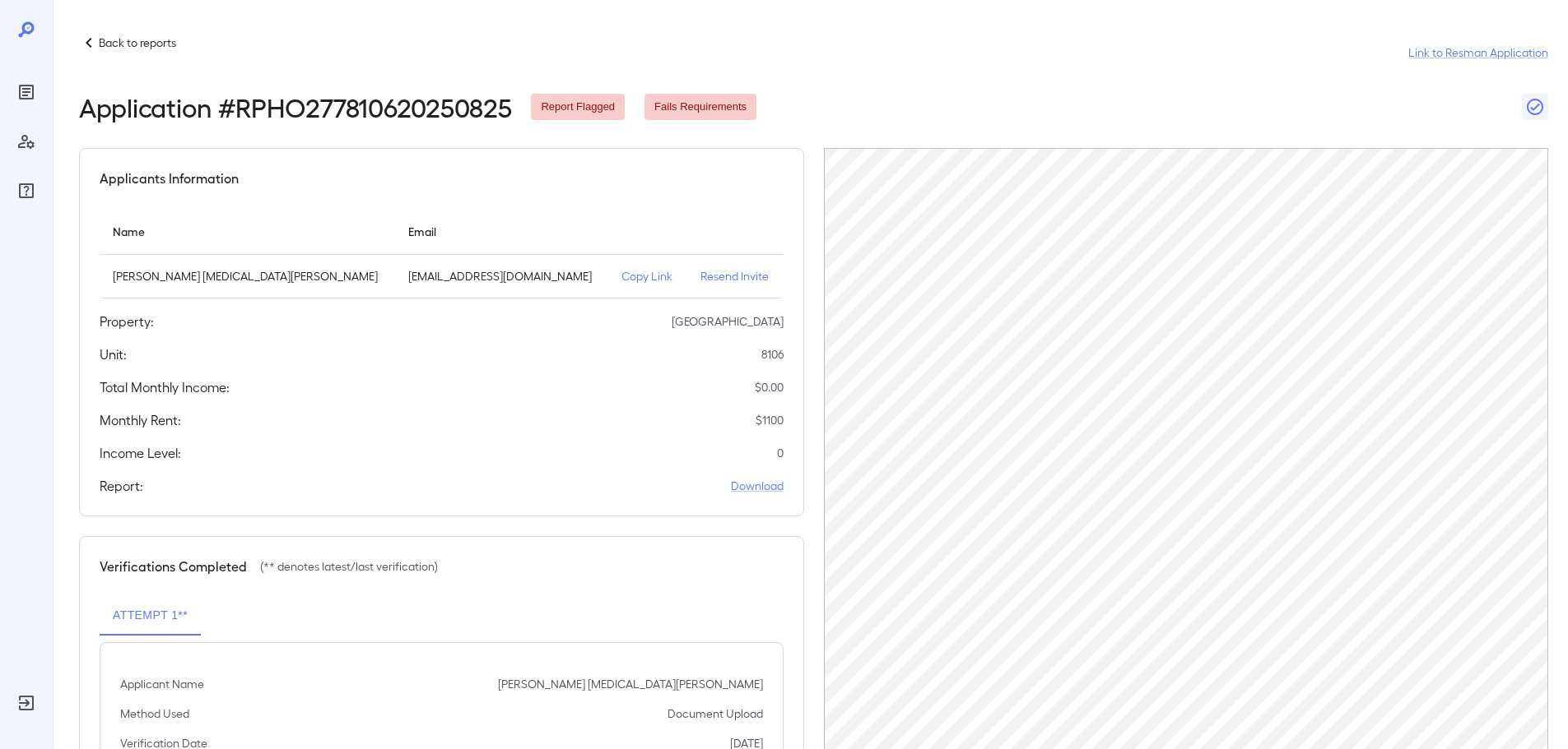
click at [622, 275] on p "Copy Link" at bounding box center [648, 276] width 52 height 16
